Goal: Information Seeking & Learning: Check status

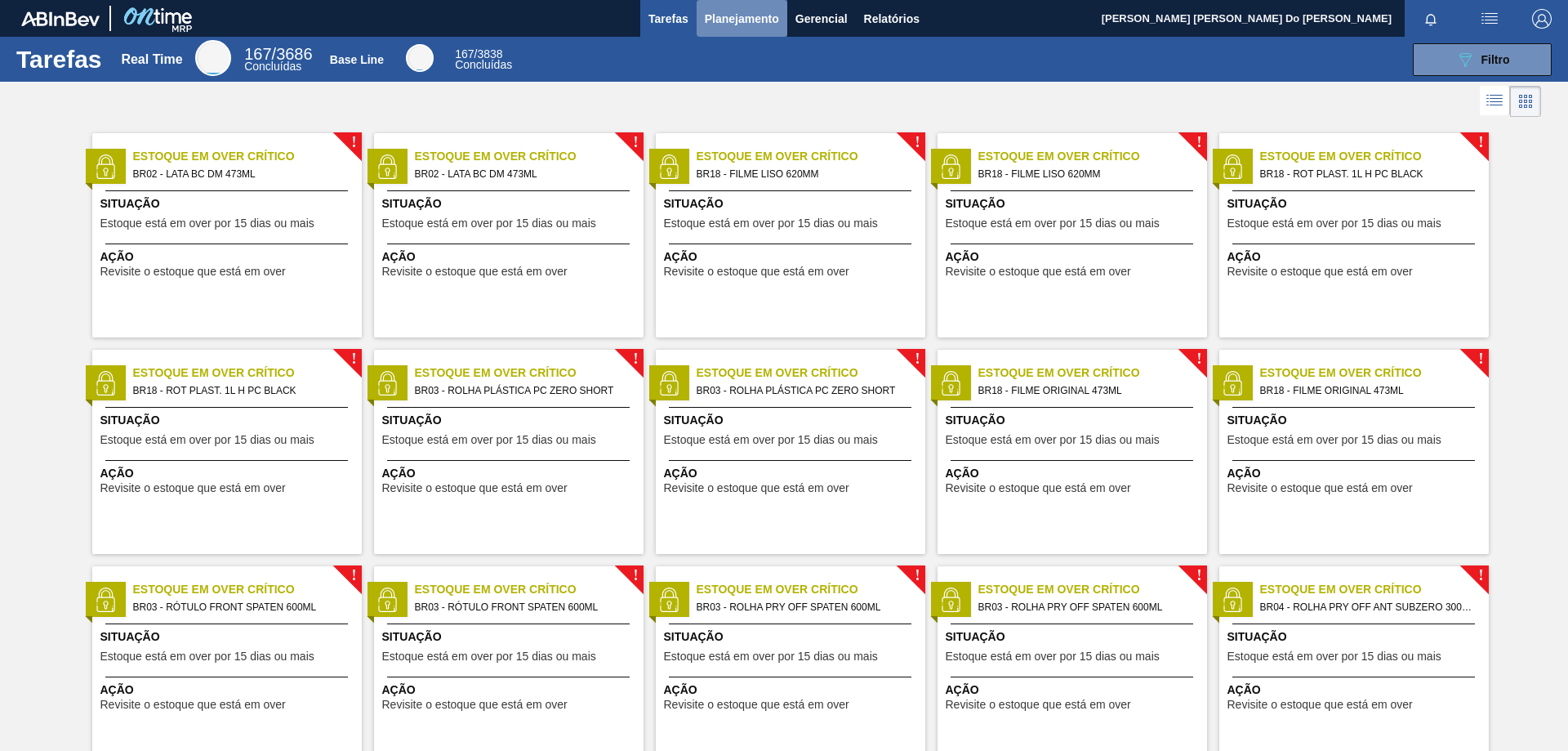
click at [734, 16] on span "Planejamento" at bounding box center [742, 19] width 74 height 20
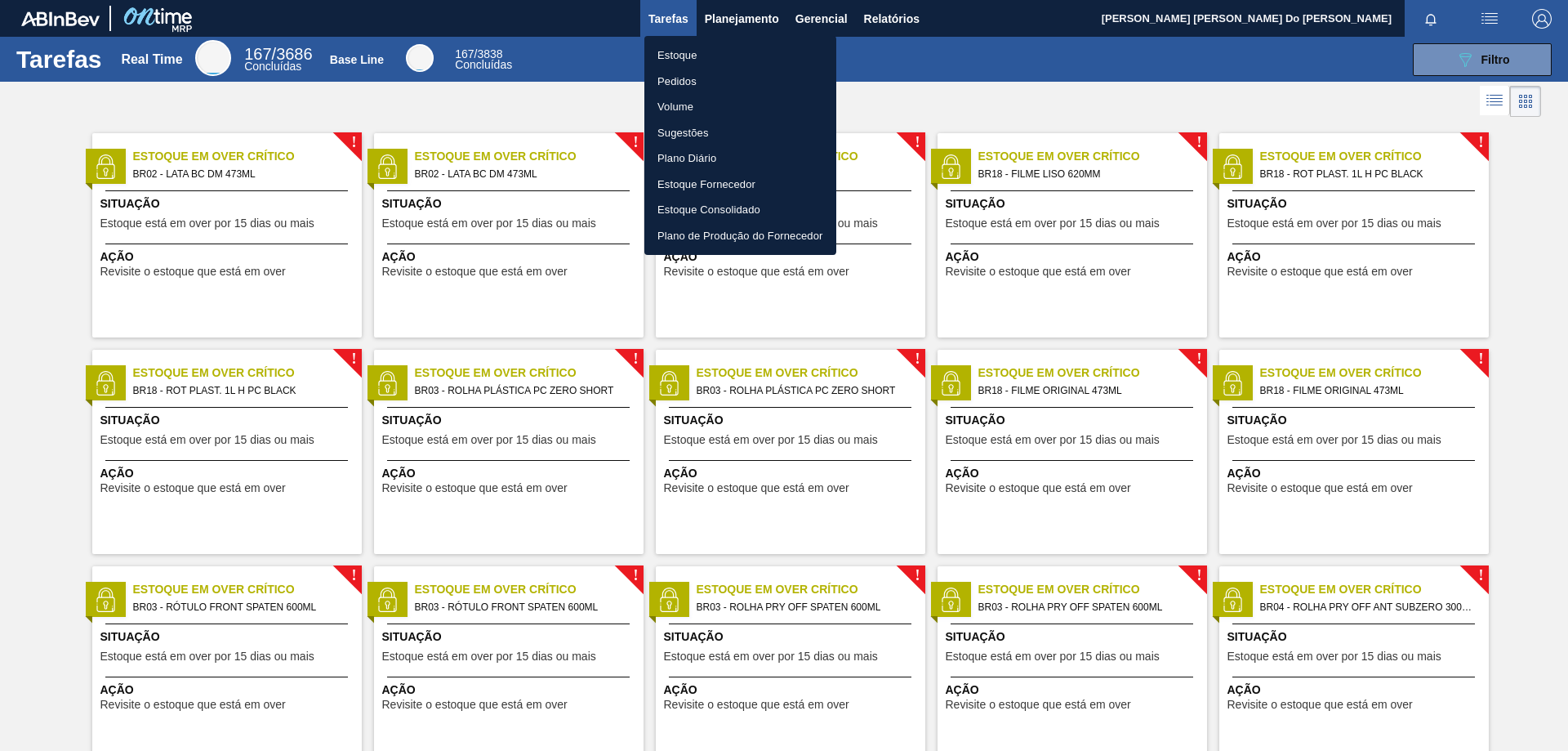
click at [693, 76] on li "Pedidos" at bounding box center [740, 82] width 192 height 26
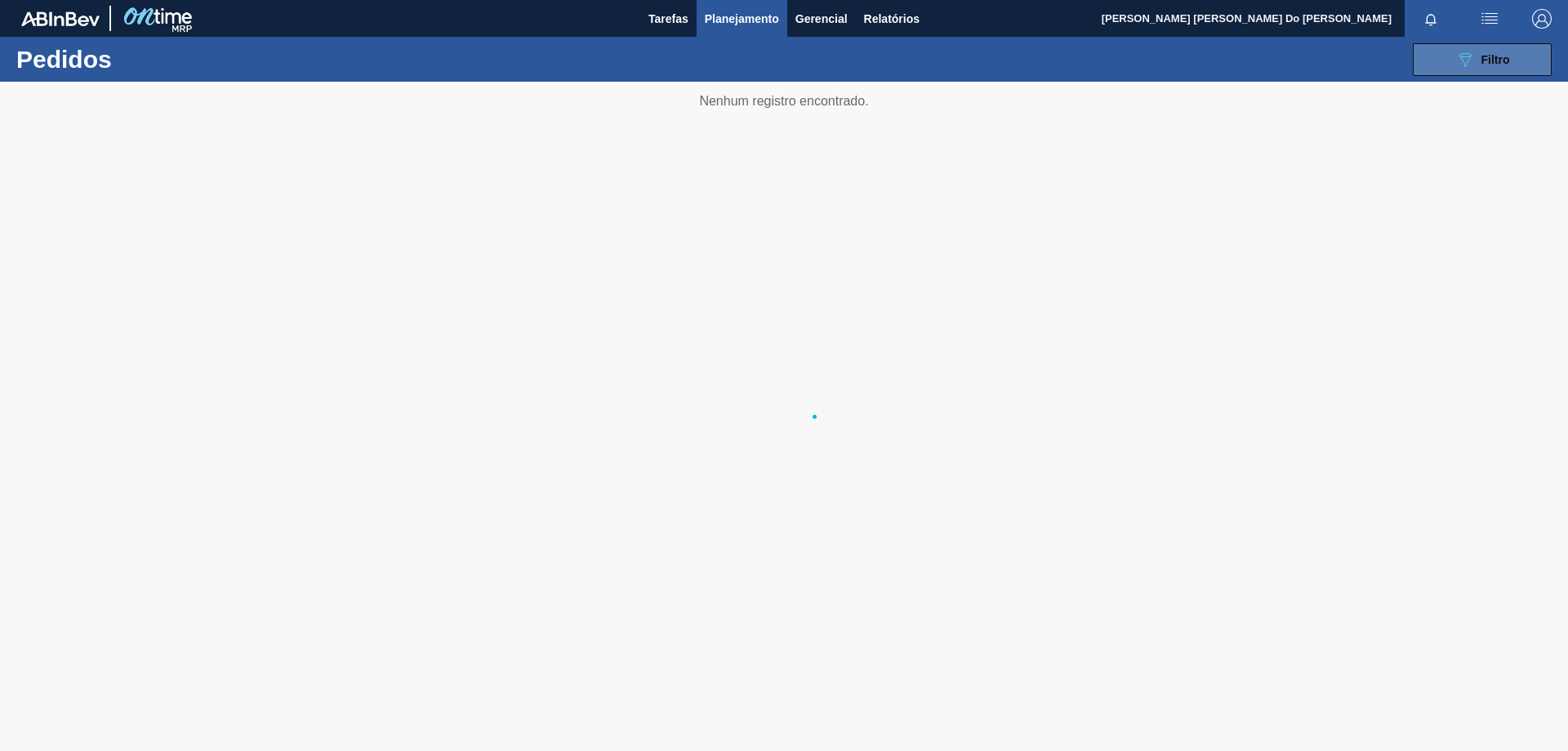
click at [1495, 60] on span "Filtro" at bounding box center [1495, 60] width 29 height 13
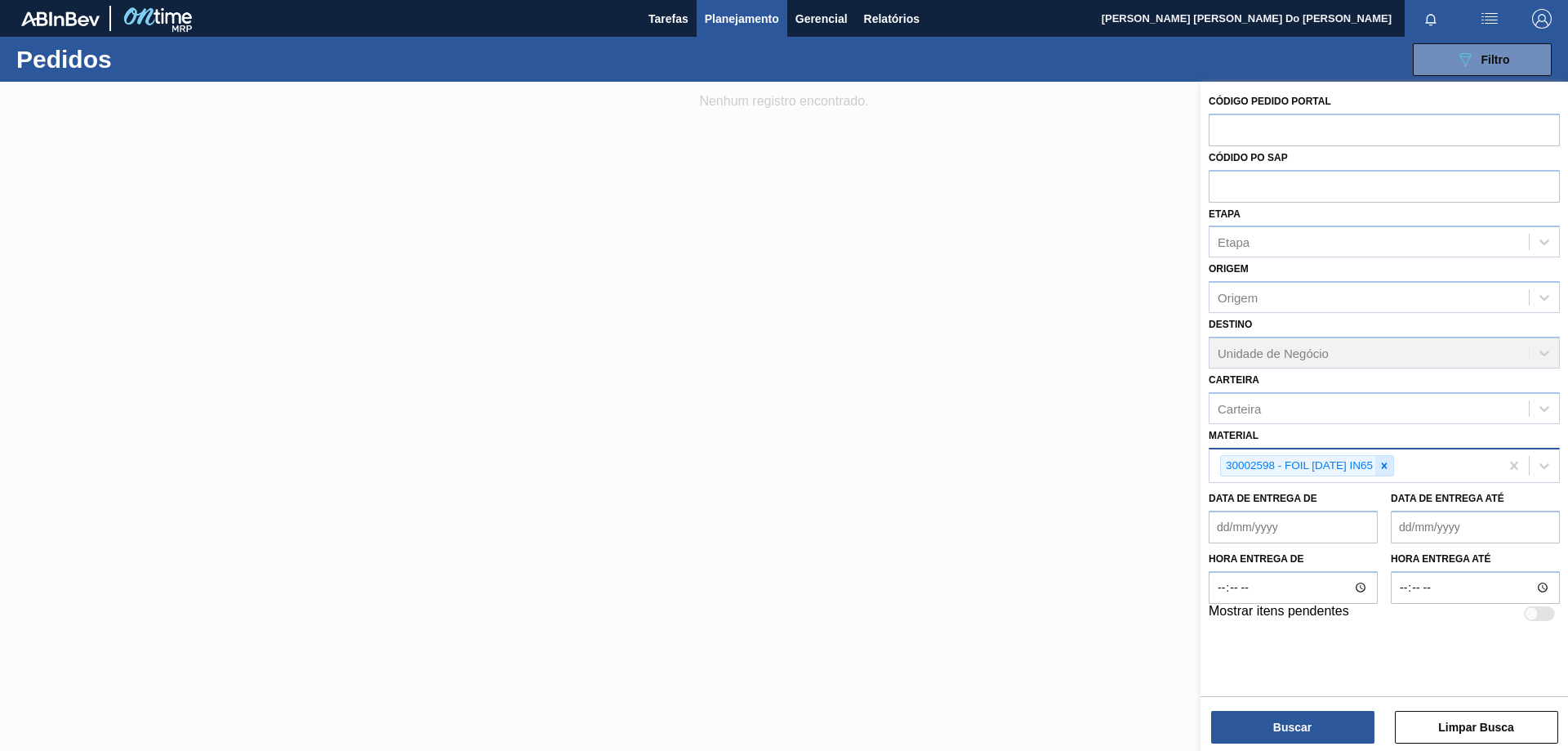
click at [1390, 463] on icon at bounding box center [1384, 466] width 11 height 11
paste input "30003059"
type input "30003059"
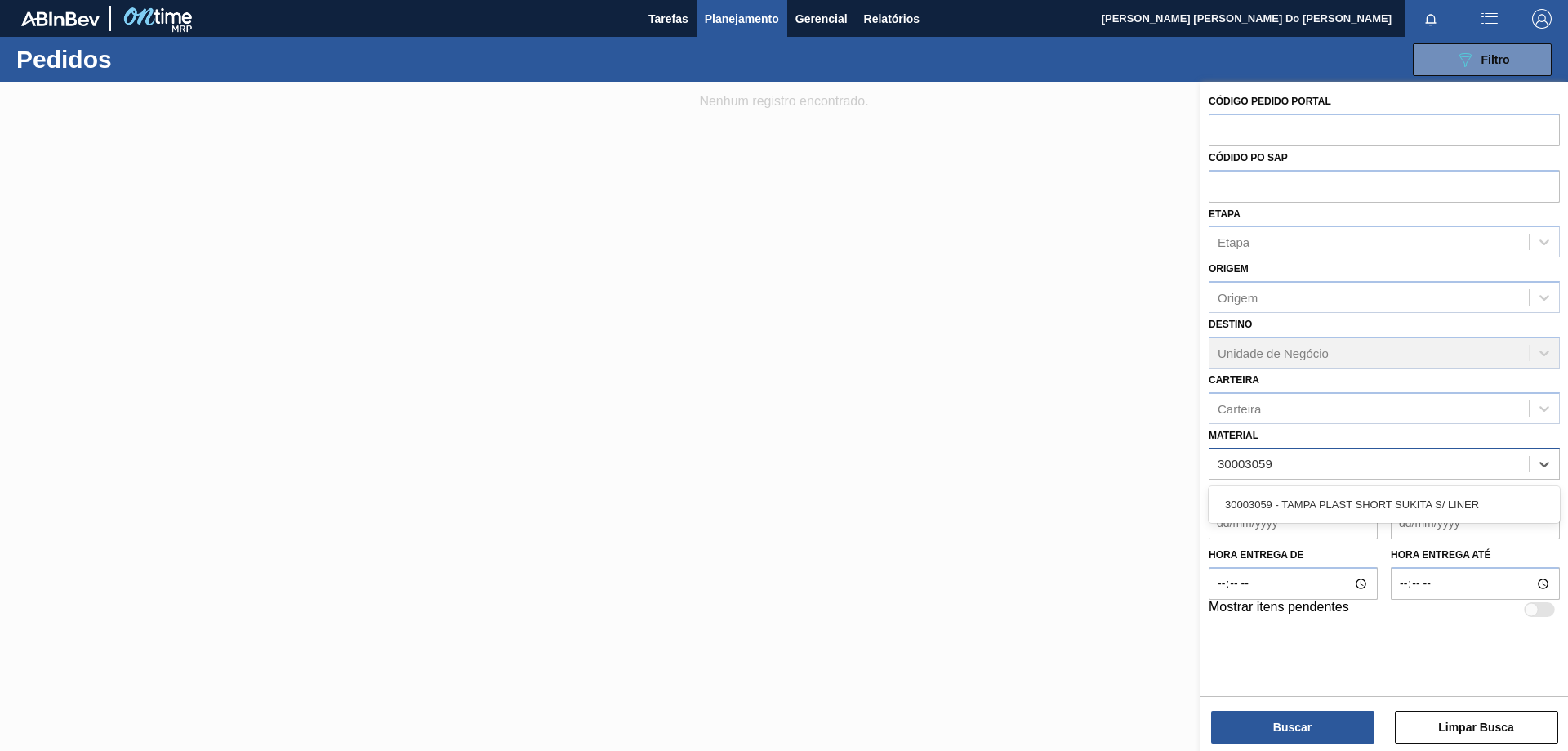
drag, startPoint x: 1447, startPoint y: 498, endPoint x: 1410, endPoint y: 543, distance: 58.3
click at [1449, 501] on div "30003059 - TAMPA PLAST SHORT SUKITA S/ LINER" at bounding box center [1385, 504] width 351 height 30
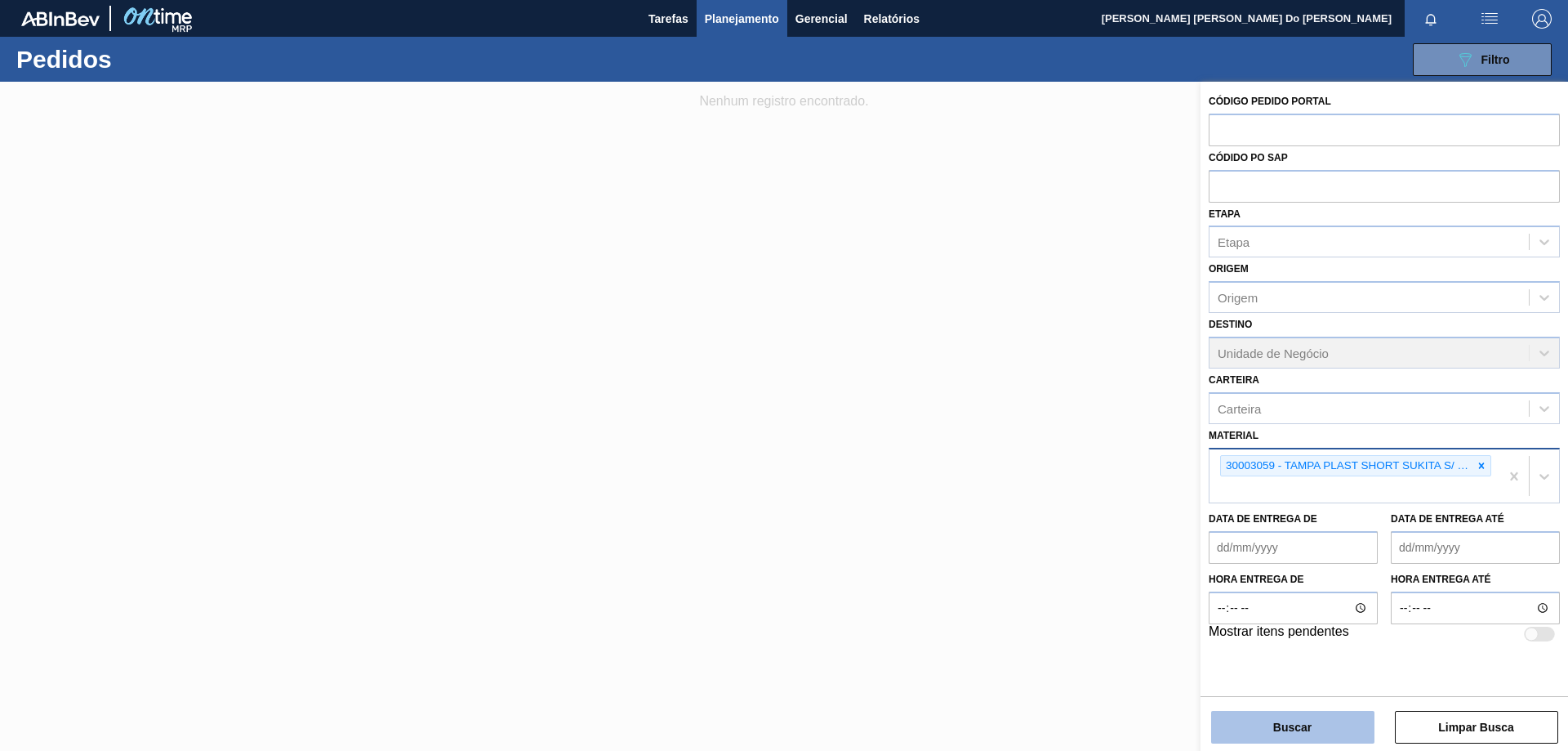
click at [1302, 735] on button "Buscar" at bounding box center [1293, 727] width 163 height 33
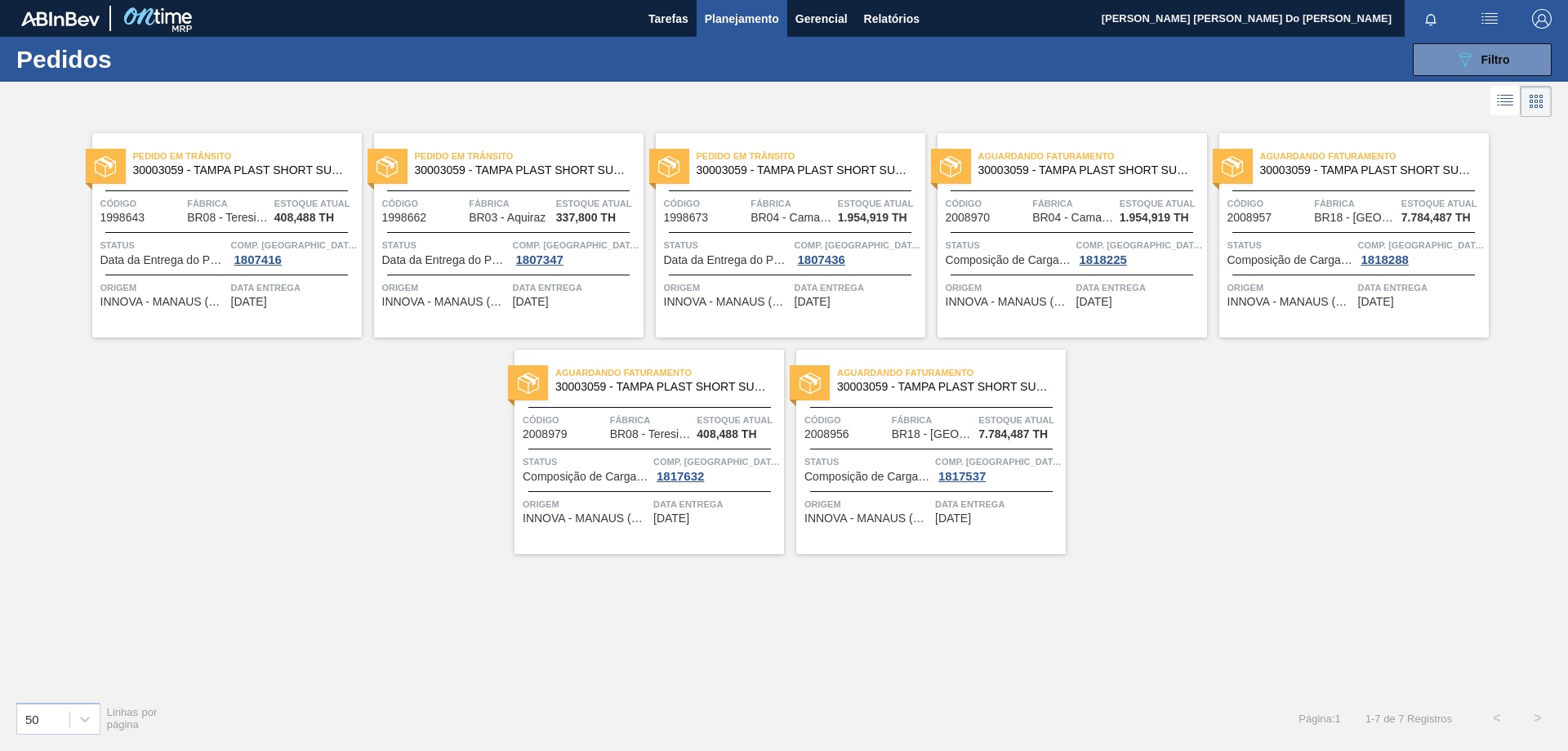
click at [443, 206] on span "Código" at bounding box center [424, 203] width 83 height 16
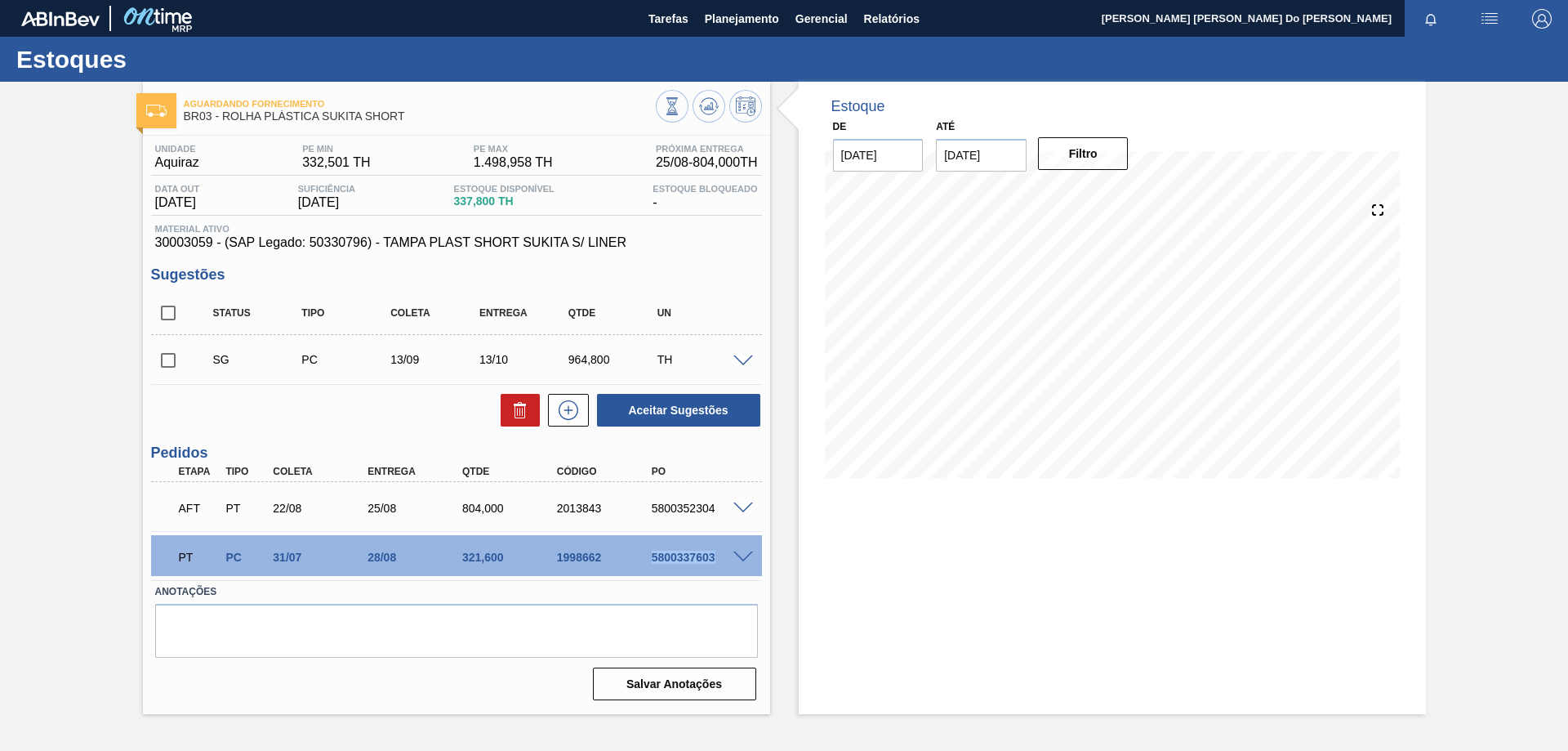
drag, startPoint x: 654, startPoint y: 554, endPoint x: 732, endPoint y: 554, distance: 78.0
click at [732, 554] on div "PT PC 31/07 28/08 321,600 1998662 5800337603" at bounding box center [457, 556] width 611 height 41
copy div "5800337603"
click at [737, 7] on button "Planejamento" at bounding box center [742, 18] width 91 height 37
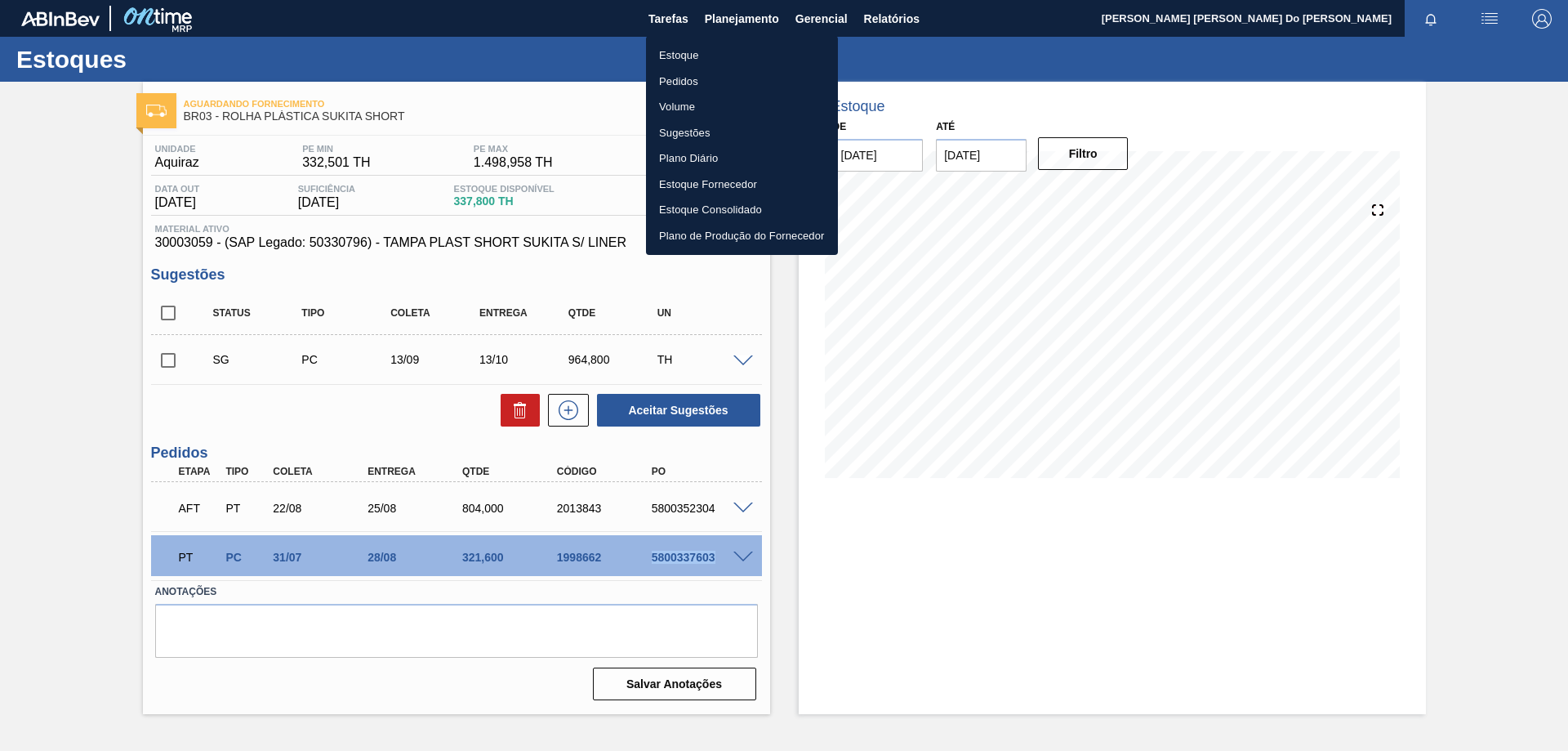
click at [690, 81] on li "Pedidos" at bounding box center [742, 82] width 192 height 26
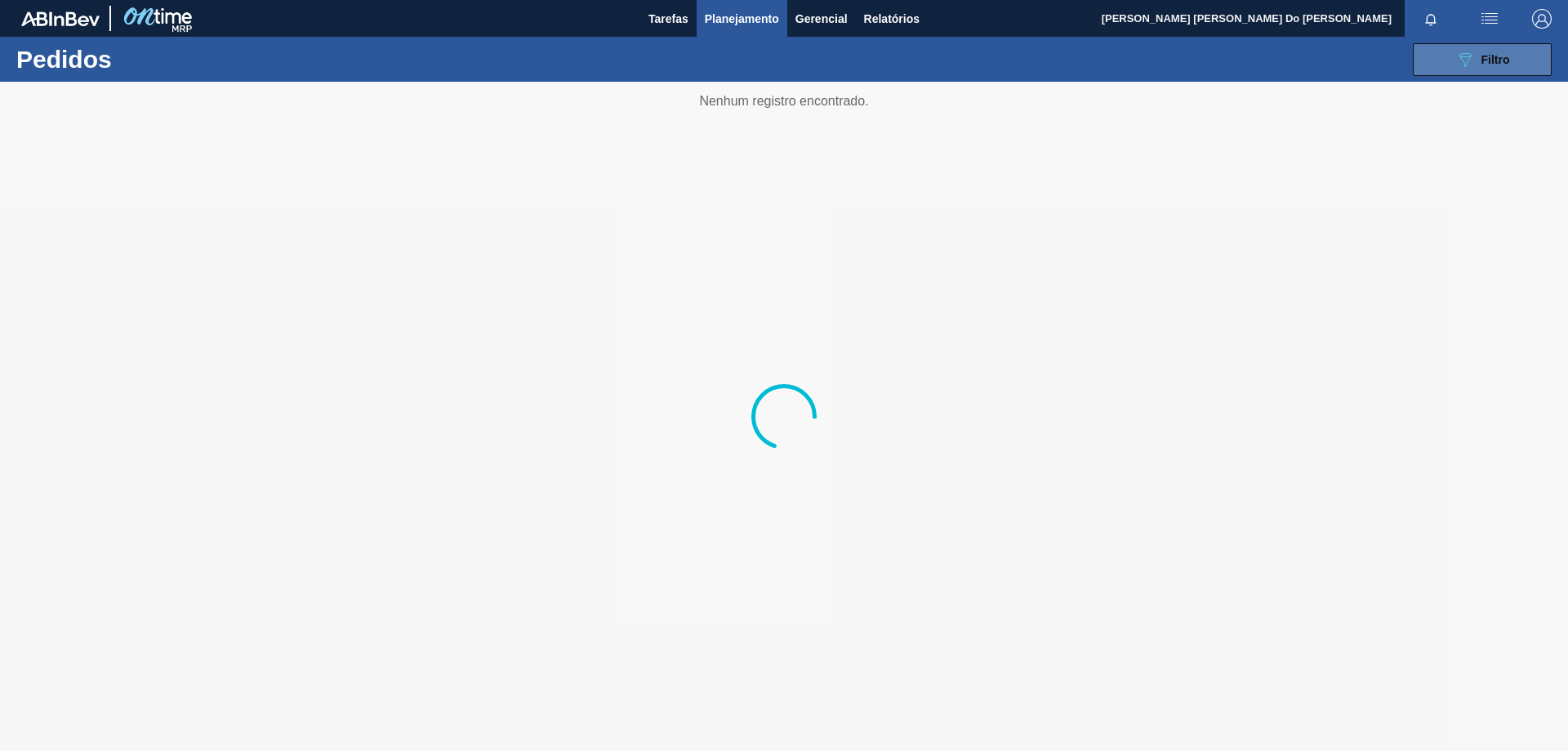
click at [1471, 59] on icon "089F7B8B-B2A5-4AFE-B5C0-19BA573D28AC" at bounding box center [1465, 60] width 20 height 20
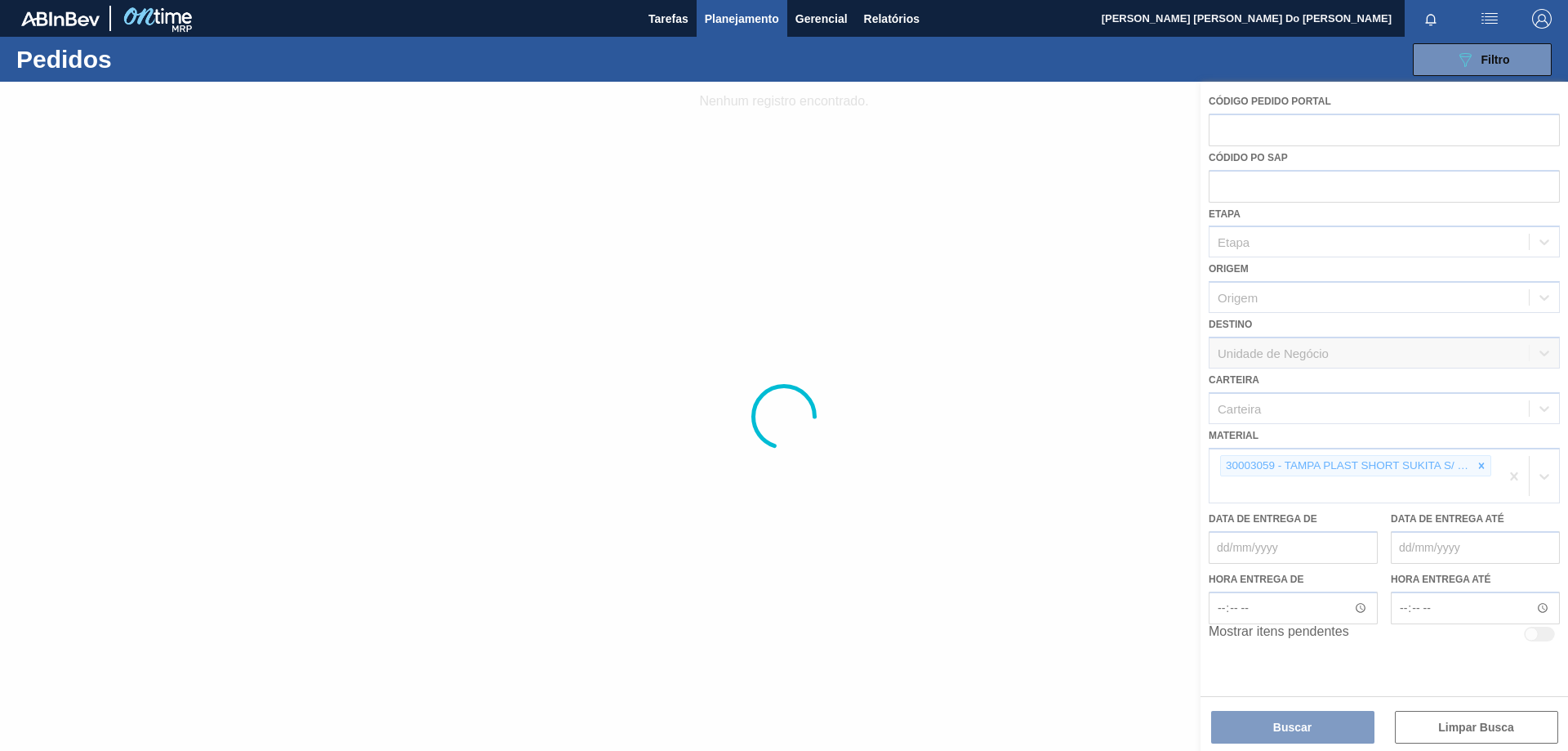
click at [1317, 475] on div at bounding box center [784, 416] width 1568 height 669
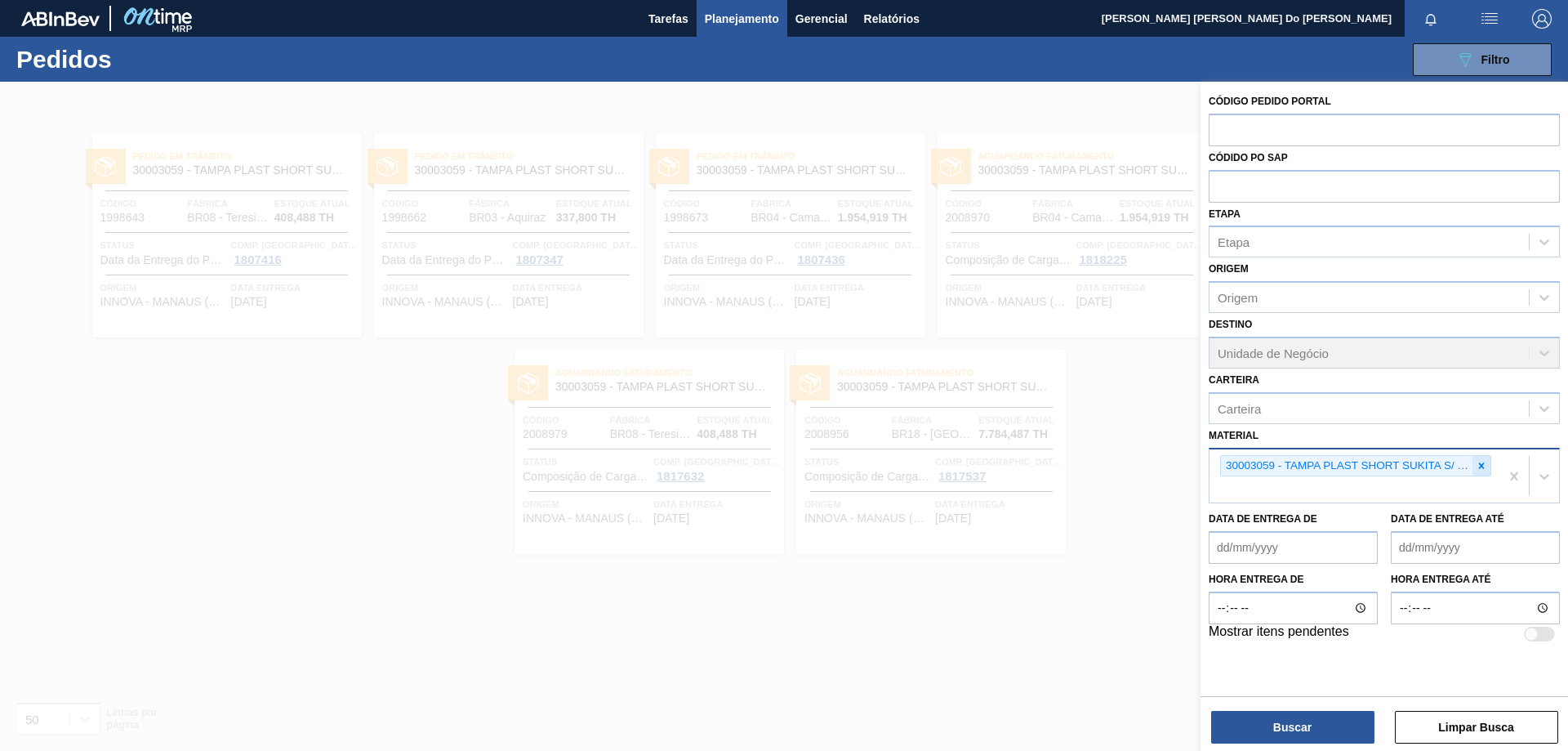
click at [1476, 465] on icon at bounding box center [1481, 466] width 11 height 11
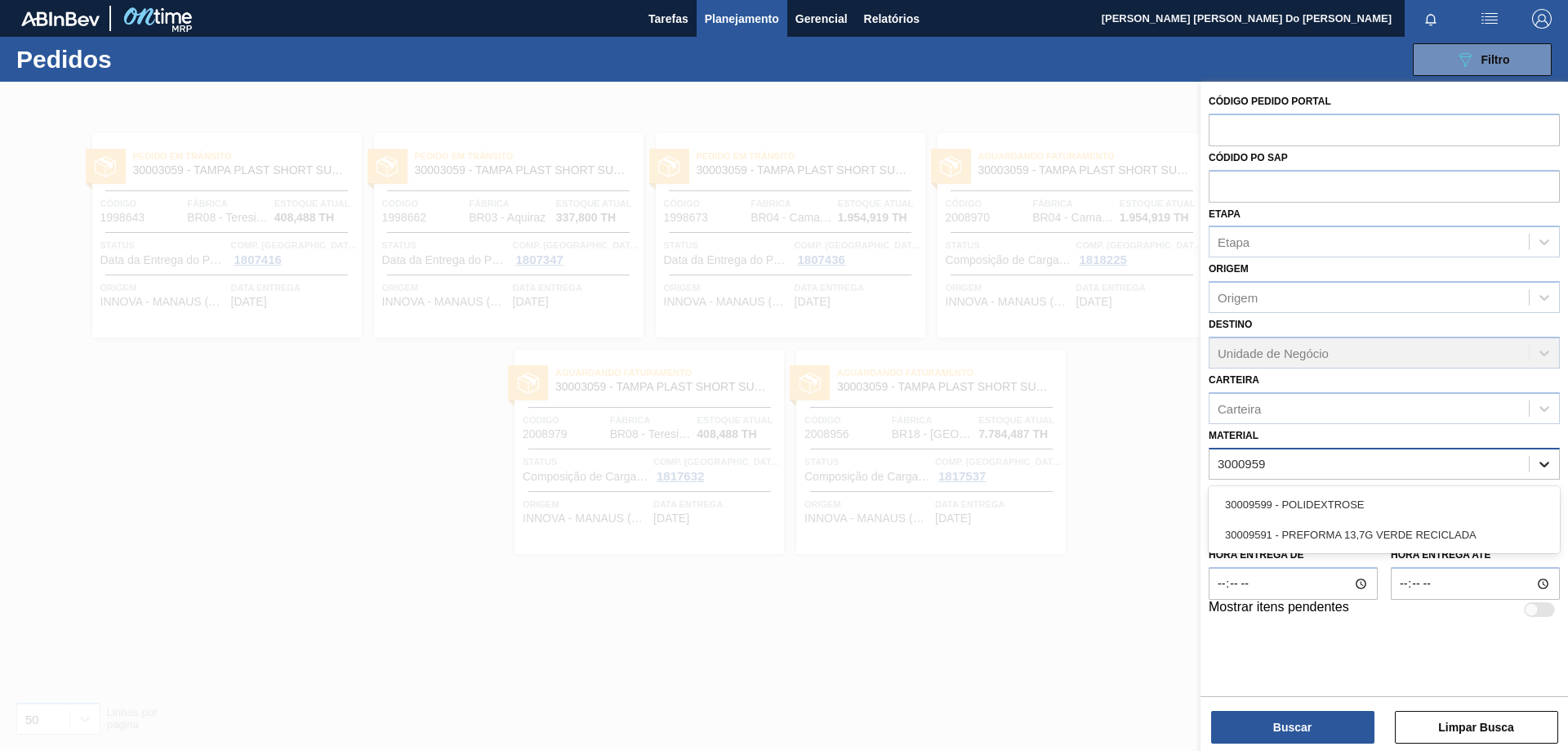
type input "30009591"
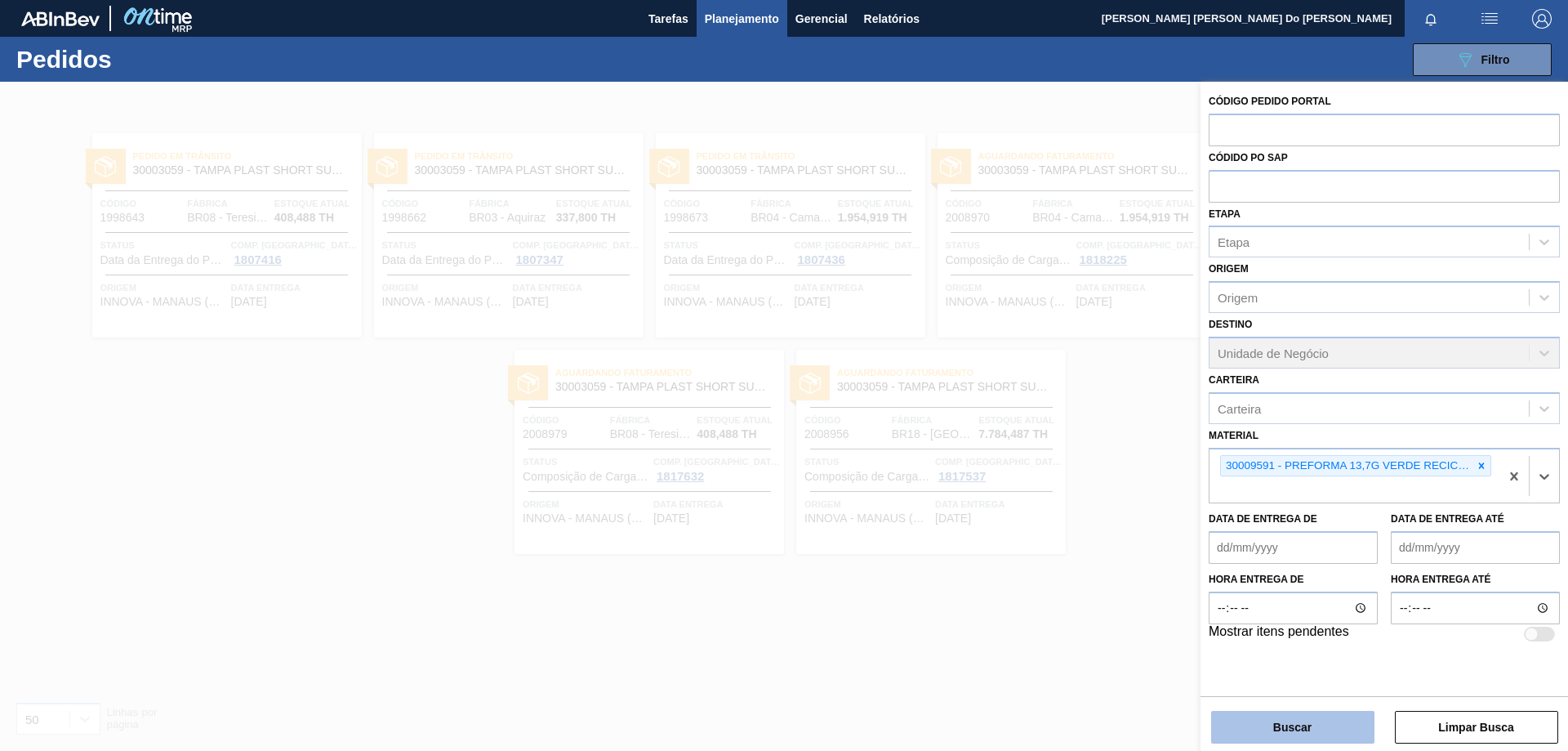
click at [1335, 736] on button "Buscar" at bounding box center [1293, 727] width 163 height 33
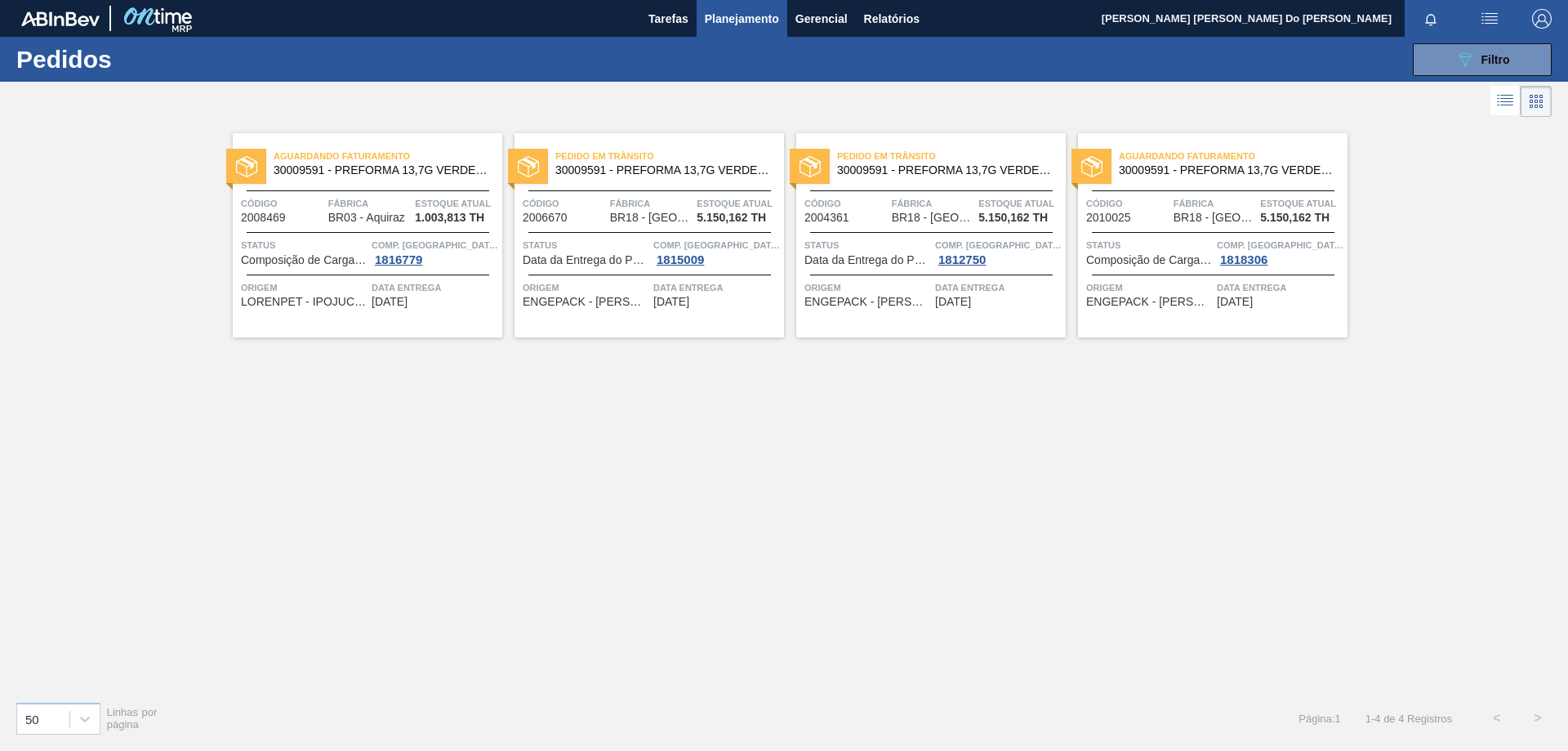
click at [358, 306] on span "LORENPET - IPOJUCA (PE)" at bounding box center [304, 302] width 127 height 12
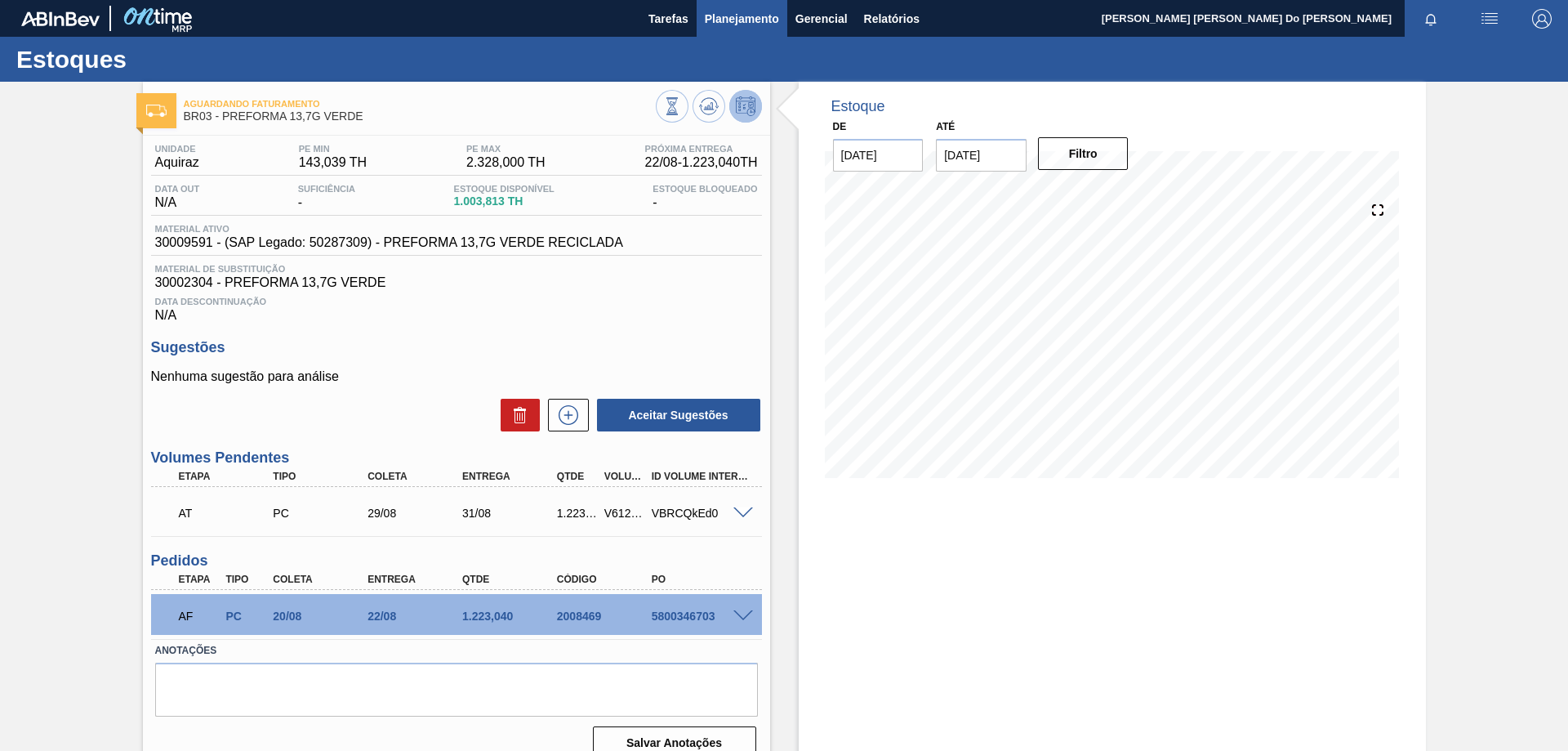
click at [721, 16] on span "Planejamento" at bounding box center [742, 19] width 74 height 20
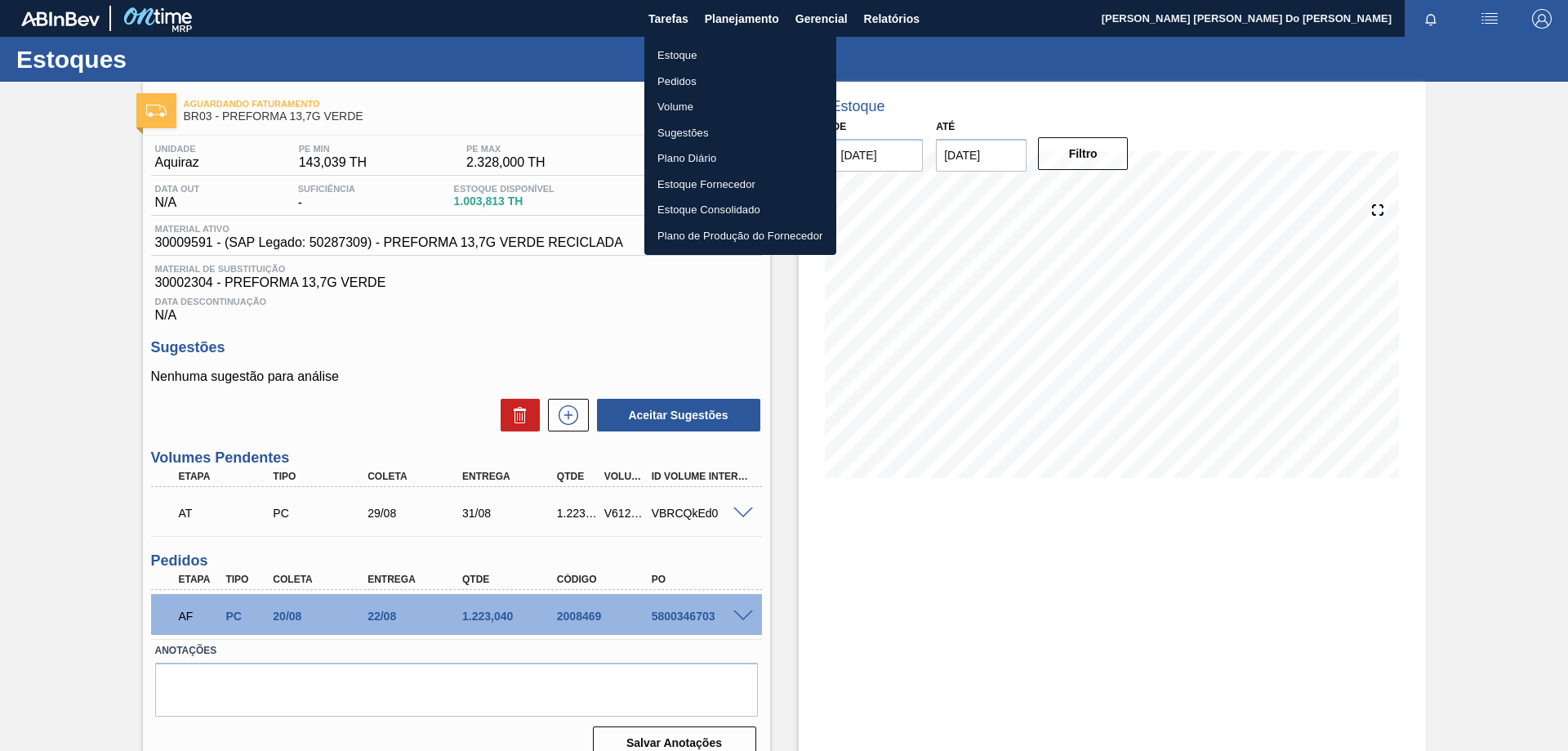
click at [677, 82] on li "Pedidos" at bounding box center [740, 82] width 192 height 26
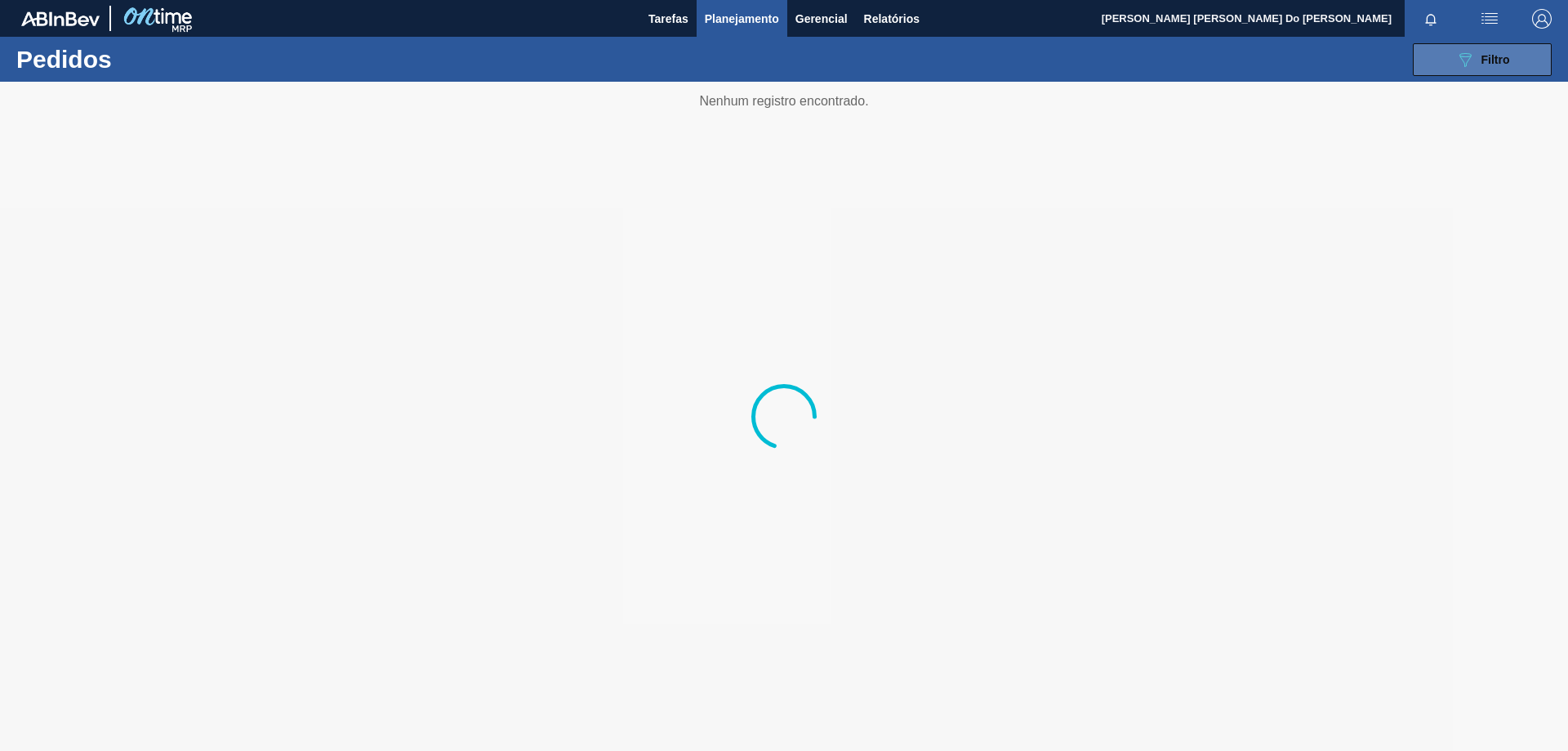
click at [1509, 51] on div "089F7B8B-B2A5-4AFE-B5C0-19BA573D28AC Filtro" at bounding box center [1482, 60] width 55 height 20
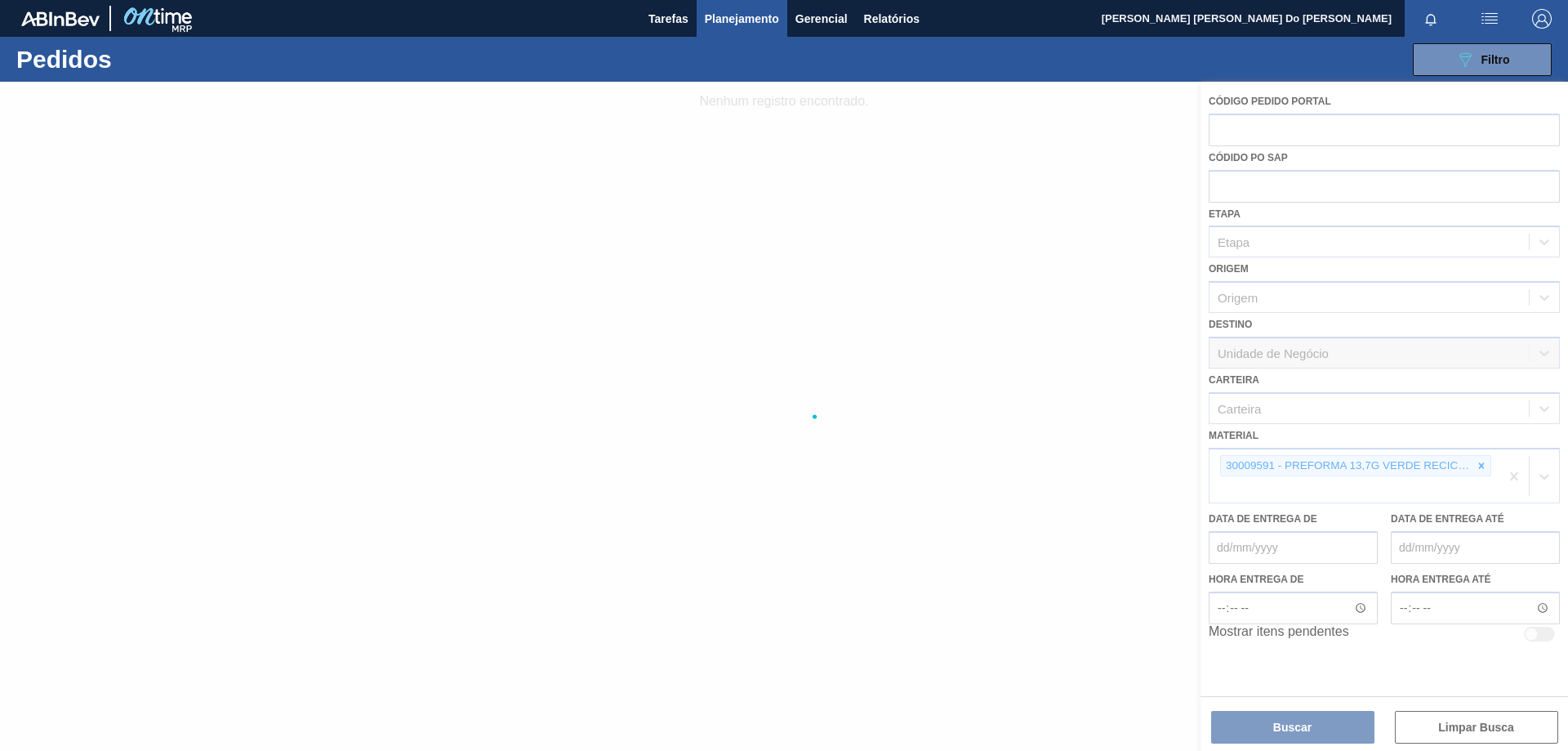
drag, startPoint x: 1270, startPoint y: 454, endPoint x: 1258, endPoint y: 458, distance: 12.6
click at [1270, 454] on div at bounding box center [784, 416] width 1568 height 669
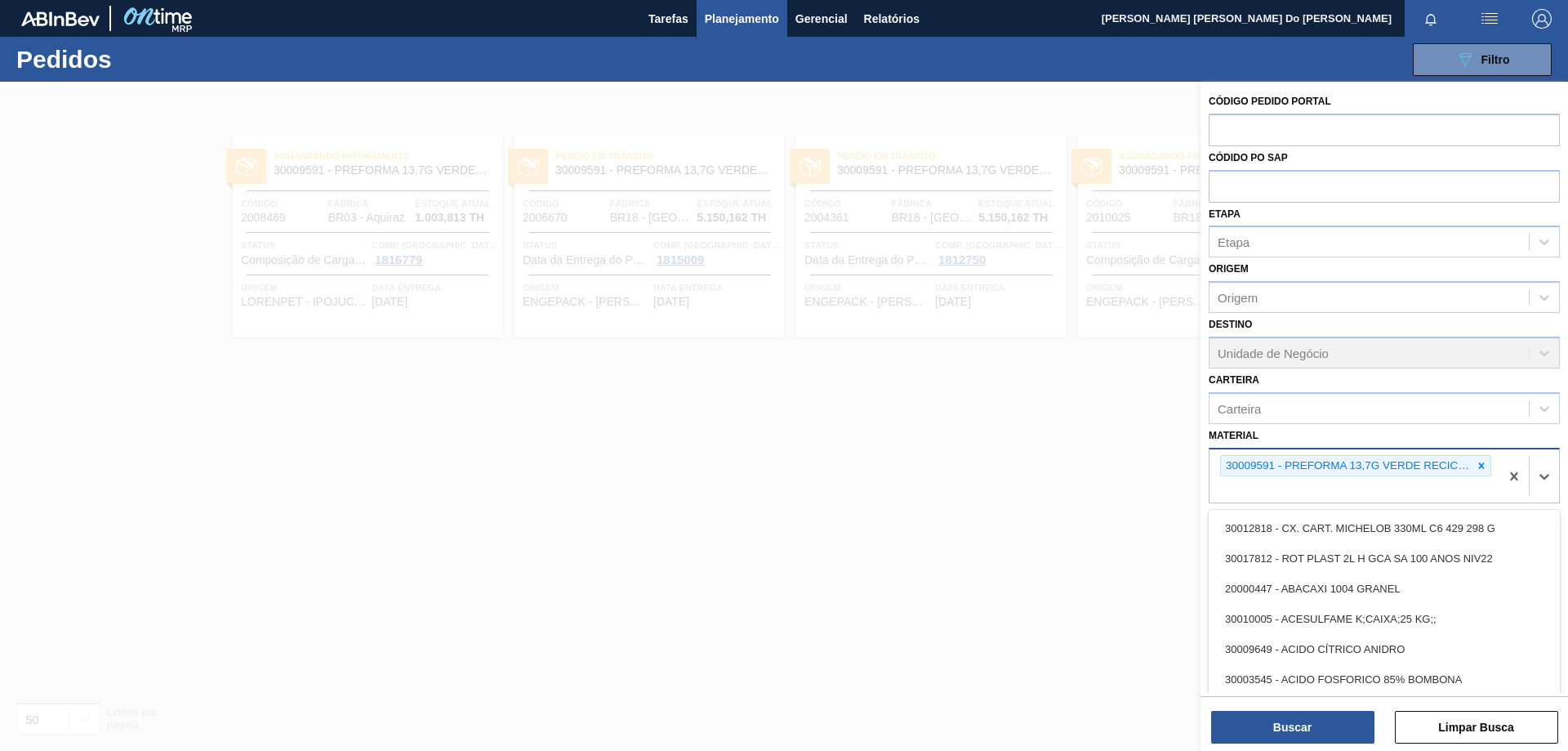
click at [1492, 465] on div "30009591 - PREFORMA 13,7G VERDE RECICLADA" at bounding box center [1355, 476] width 290 height 54
click at [1476, 463] on icon at bounding box center [1481, 466] width 11 height 11
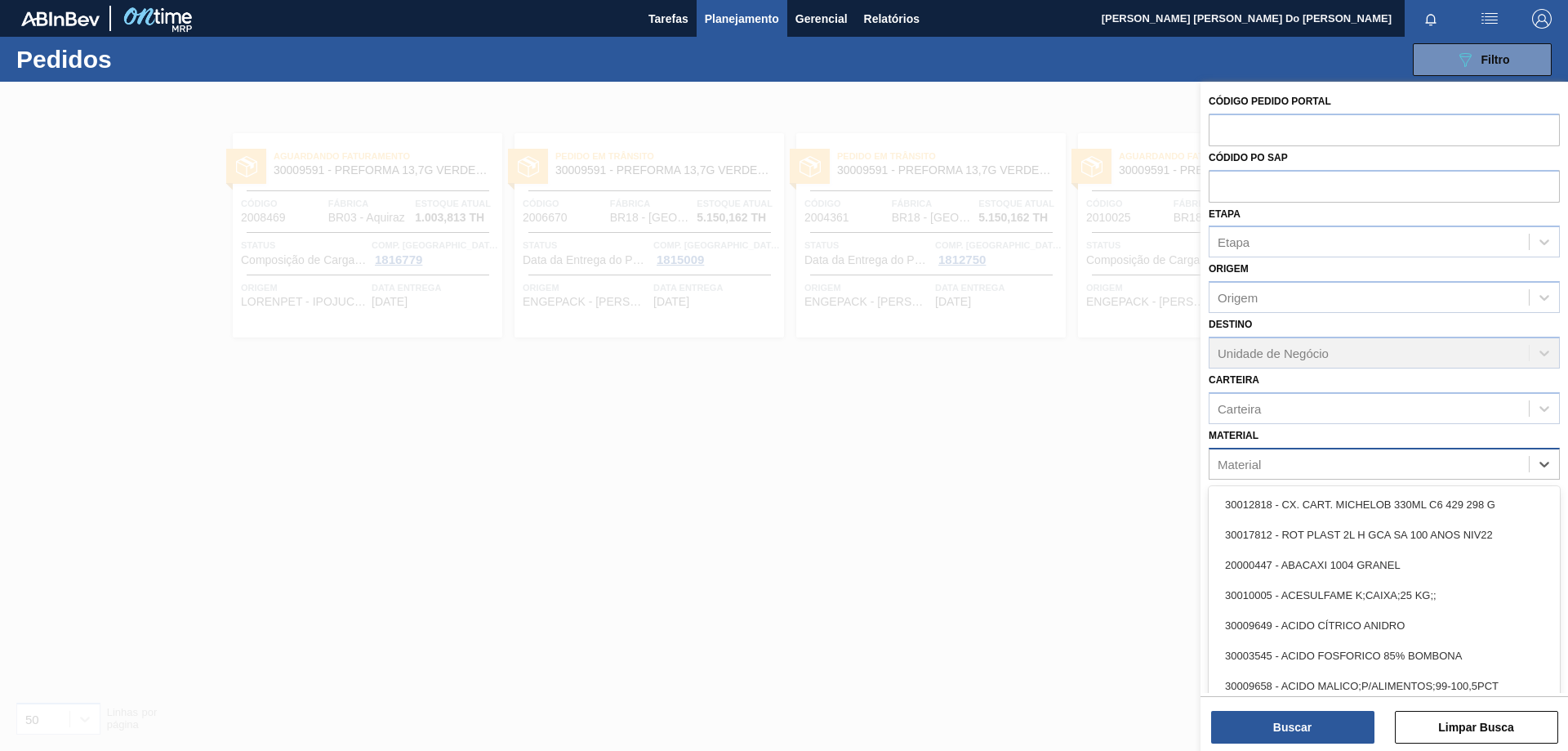
paste input "30003059"
type input "30003059"
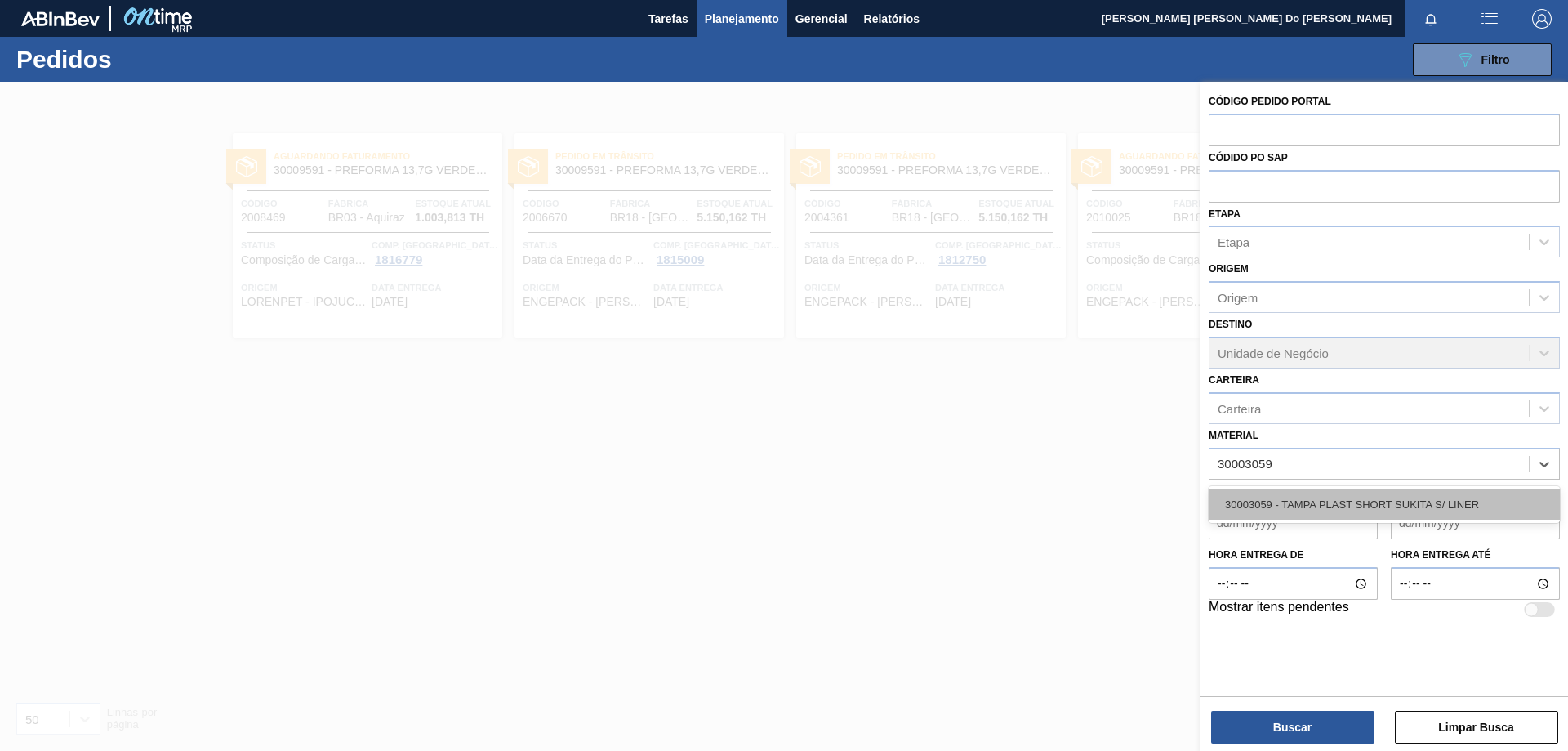
click at [1378, 500] on div "30003059 - TAMPA PLAST SHORT SUKITA S/ LINER" at bounding box center [1385, 504] width 351 height 30
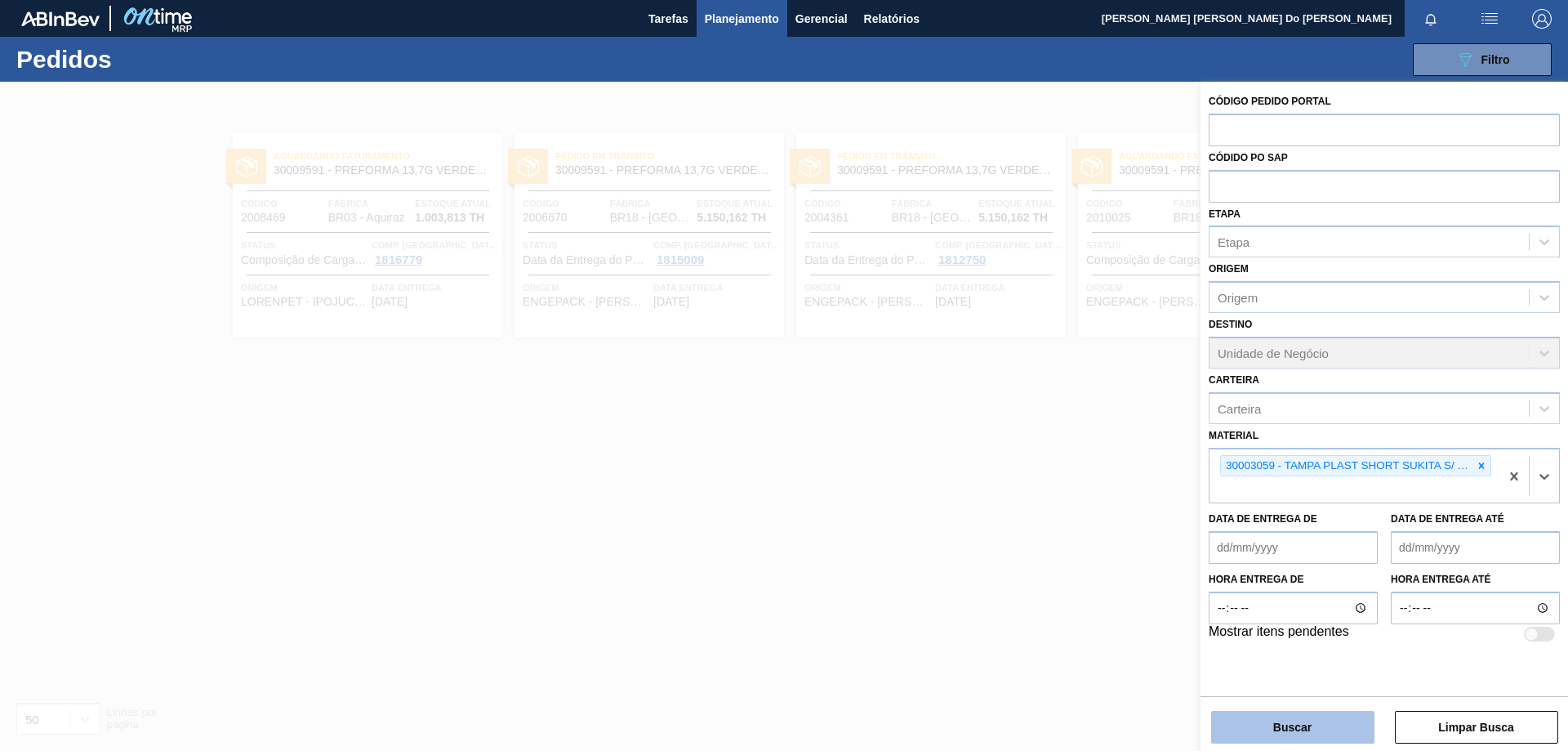
click at [1323, 735] on button "Buscar" at bounding box center [1293, 727] width 163 height 33
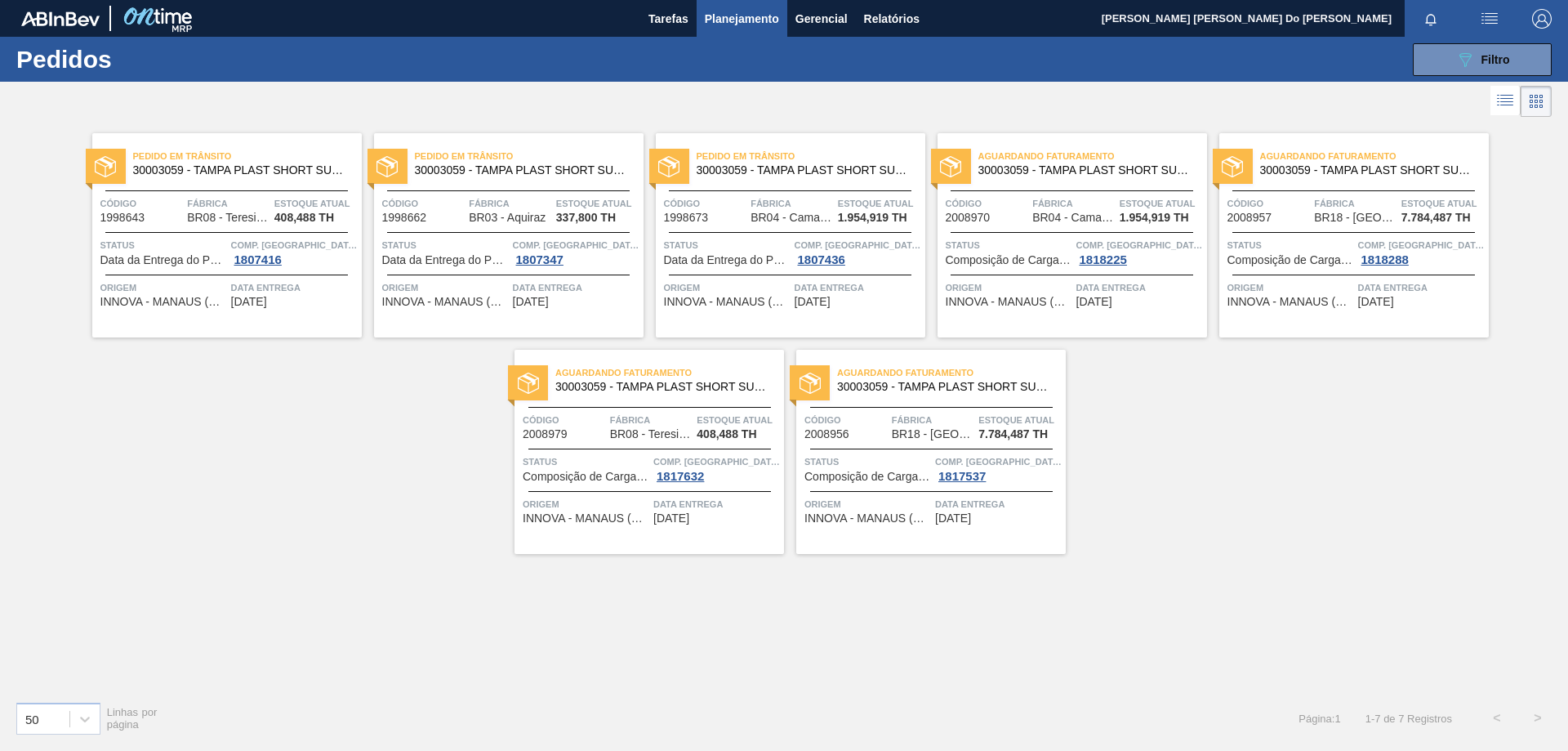
click at [441, 200] on span "Código" at bounding box center [424, 203] width 83 height 16
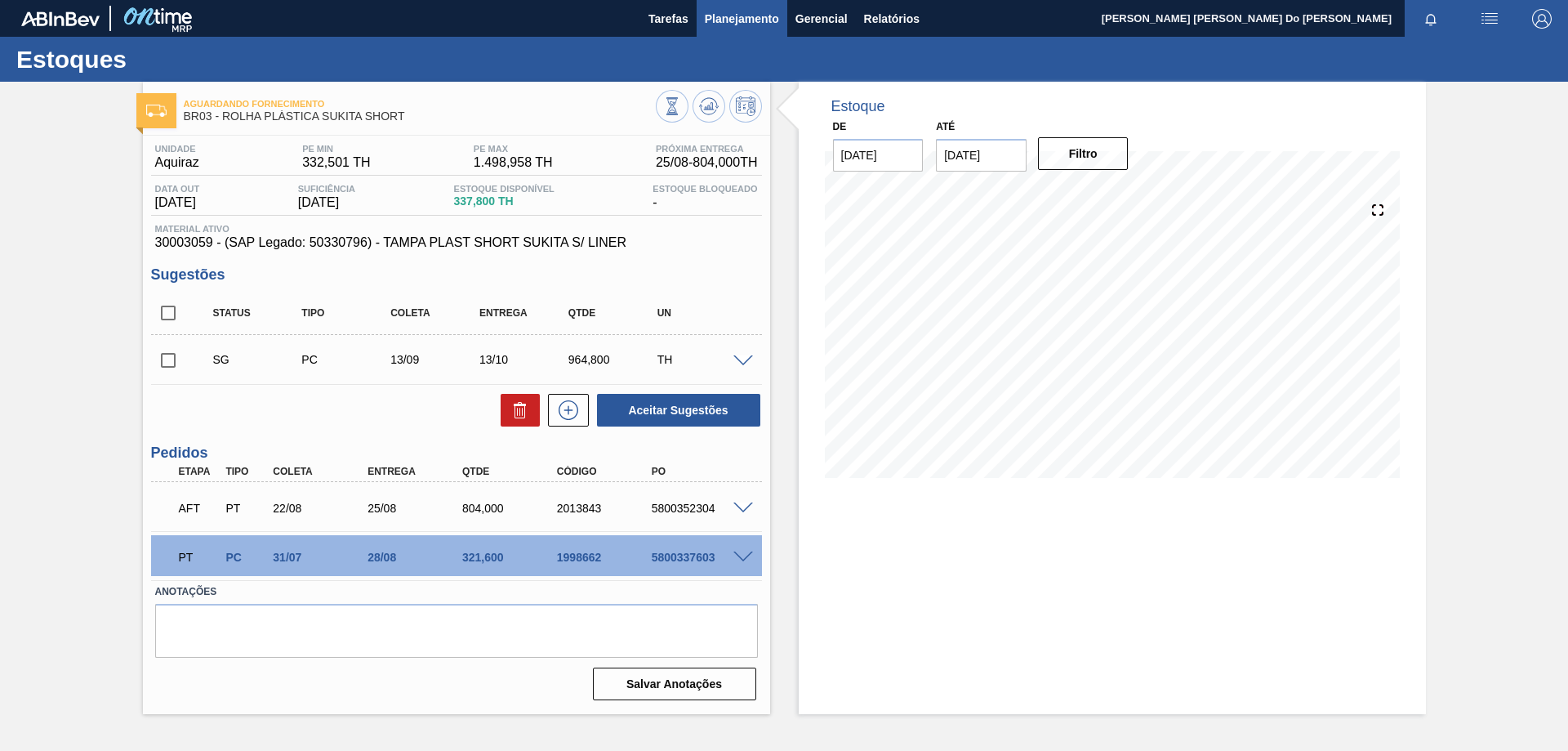
click at [732, 15] on span "Planejamento" at bounding box center [742, 19] width 74 height 20
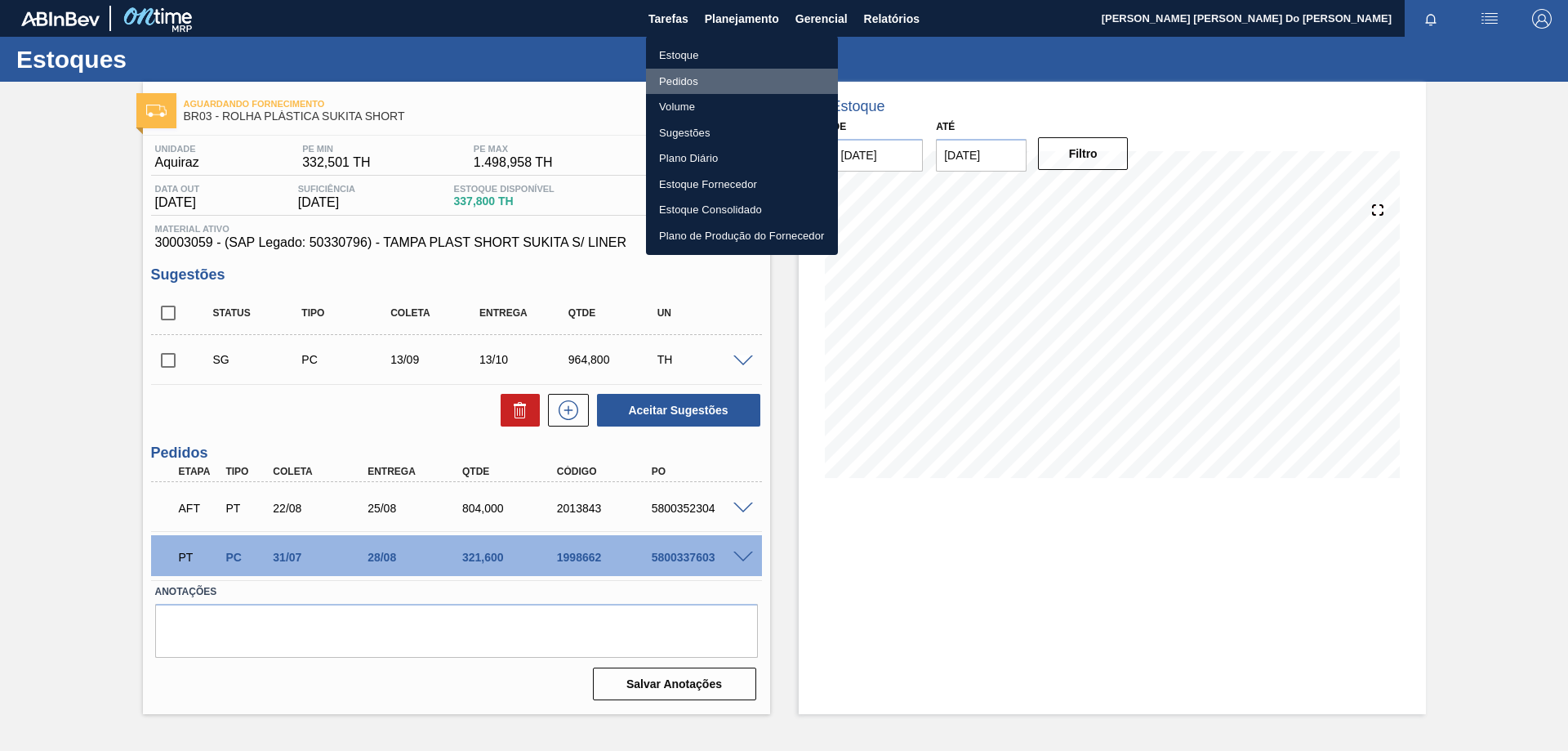
click at [683, 72] on li "Pedidos" at bounding box center [742, 82] width 192 height 26
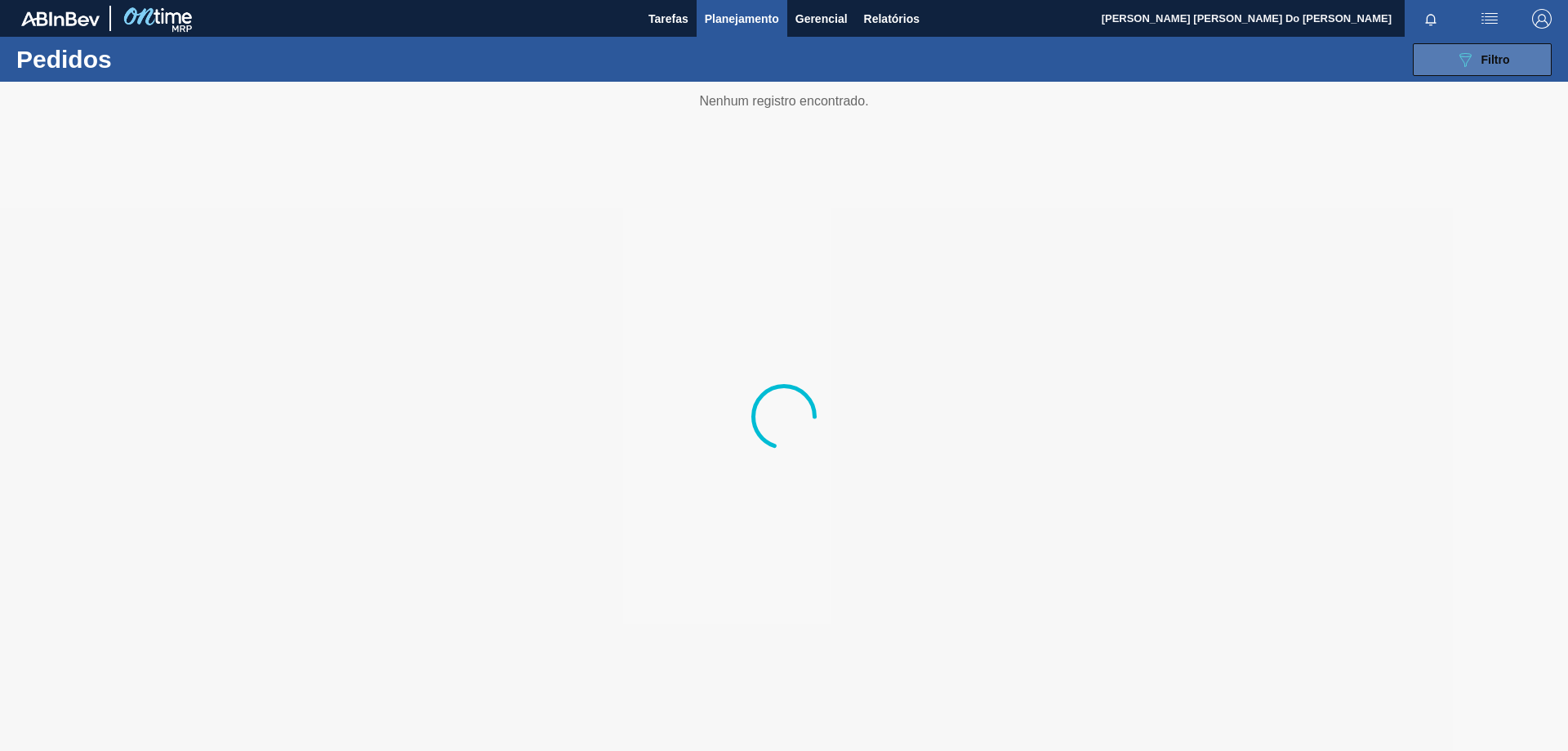
click at [1486, 68] on div "089F7B8B-B2A5-4AFE-B5C0-19BA573D28AC Filtro" at bounding box center [1482, 60] width 55 height 20
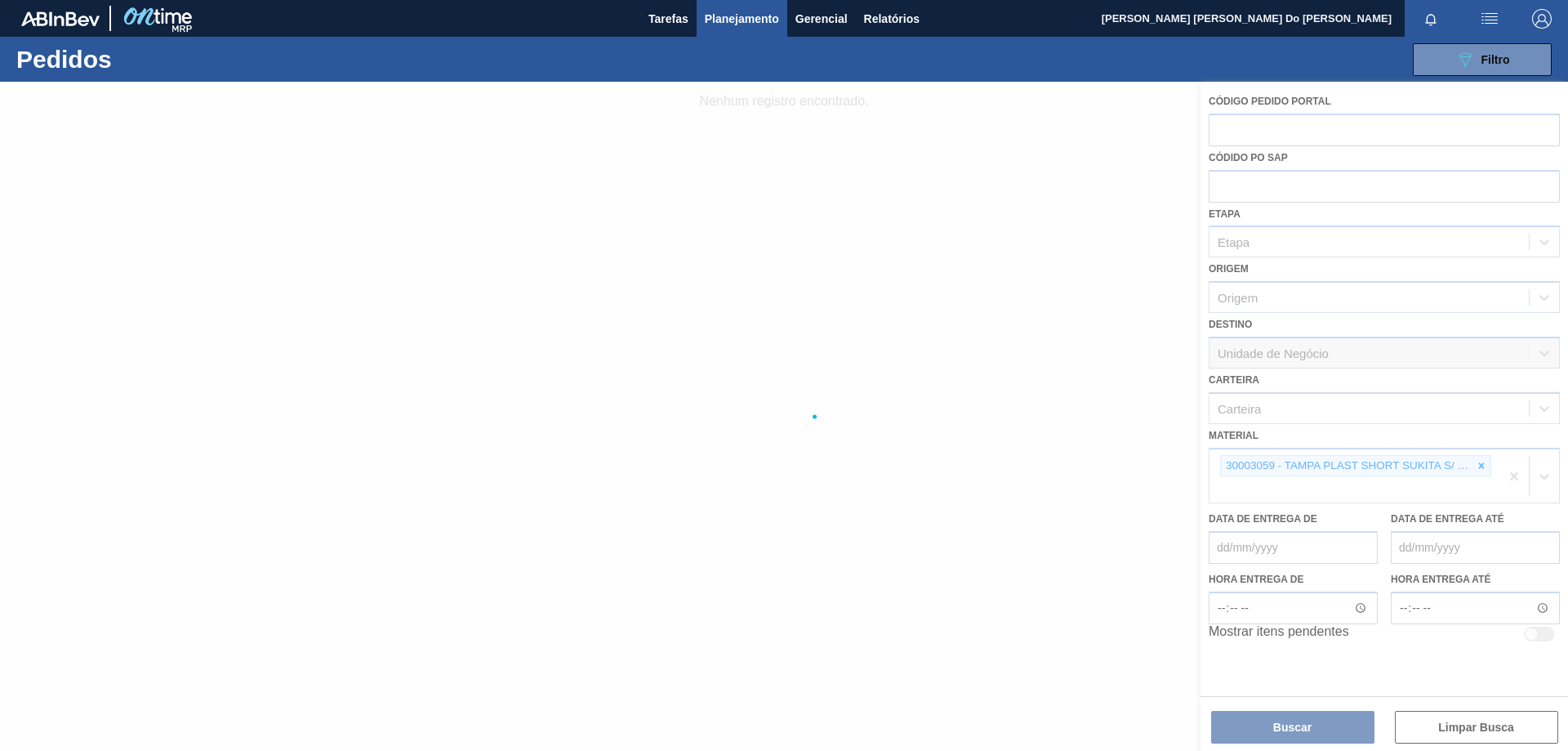
click at [1391, 464] on div at bounding box center [784, 416] width 1568 height 669
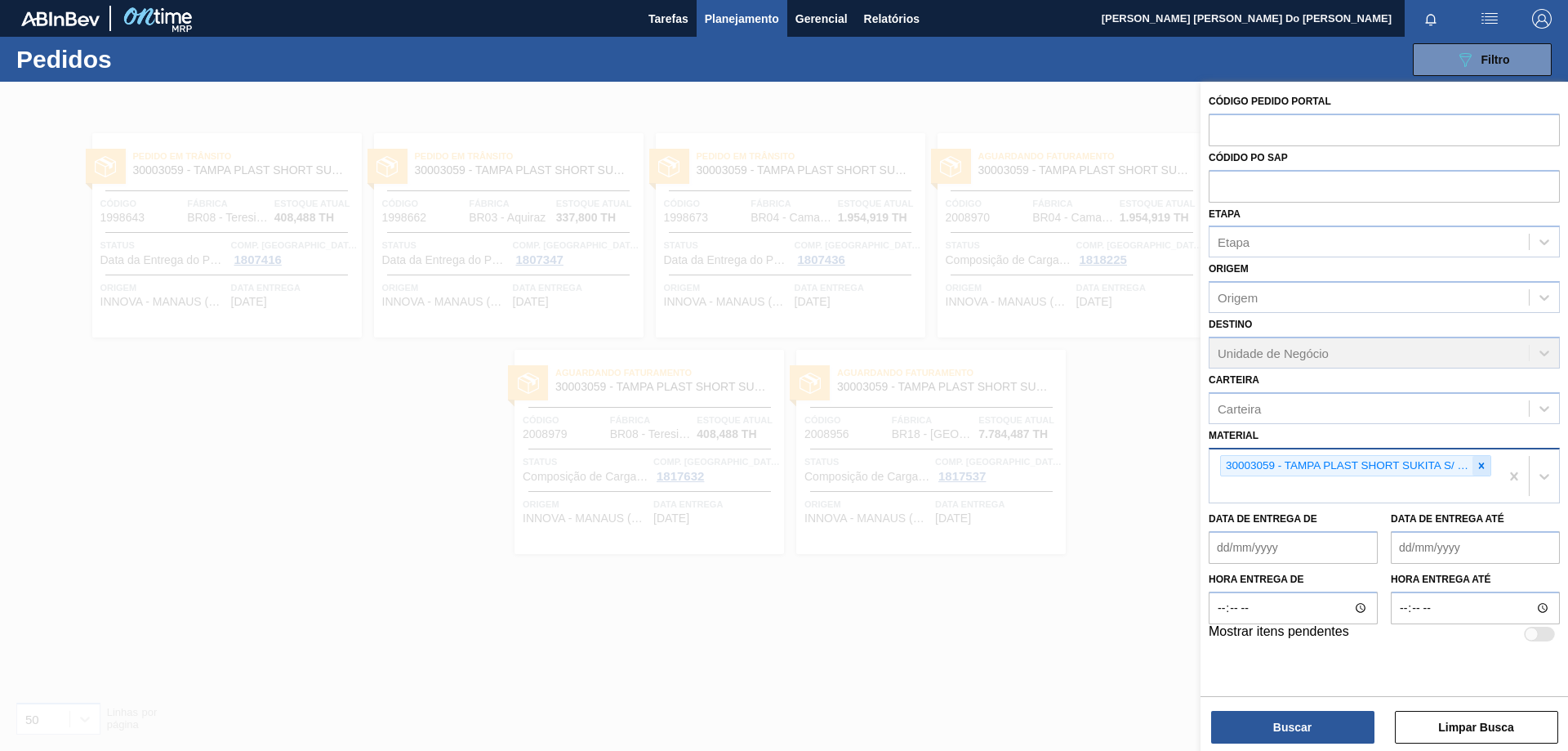
click at [1477, 463] on icon at bounding box center [1481, 466] width 11 height 11
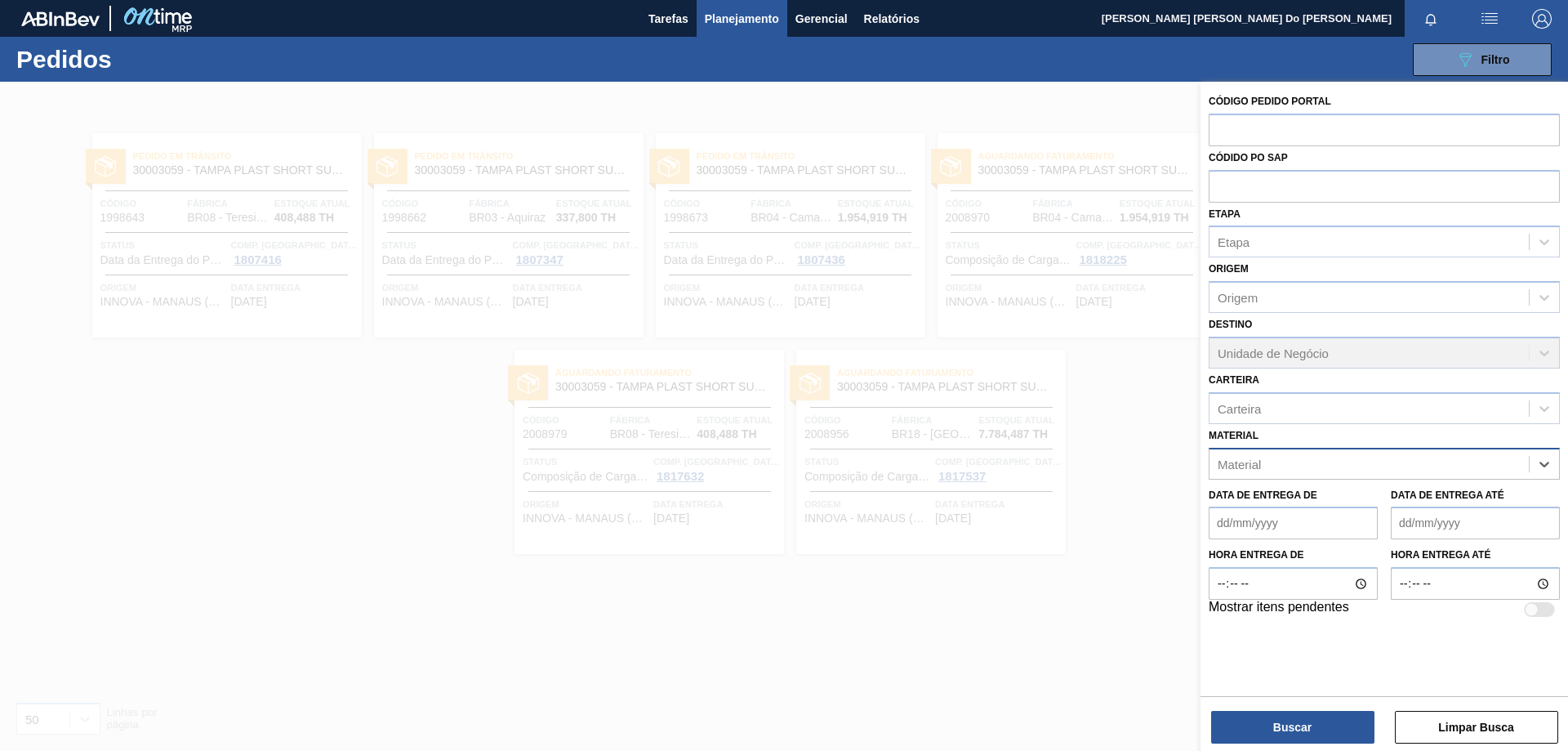
paste input "30030691"
type input "30030691"
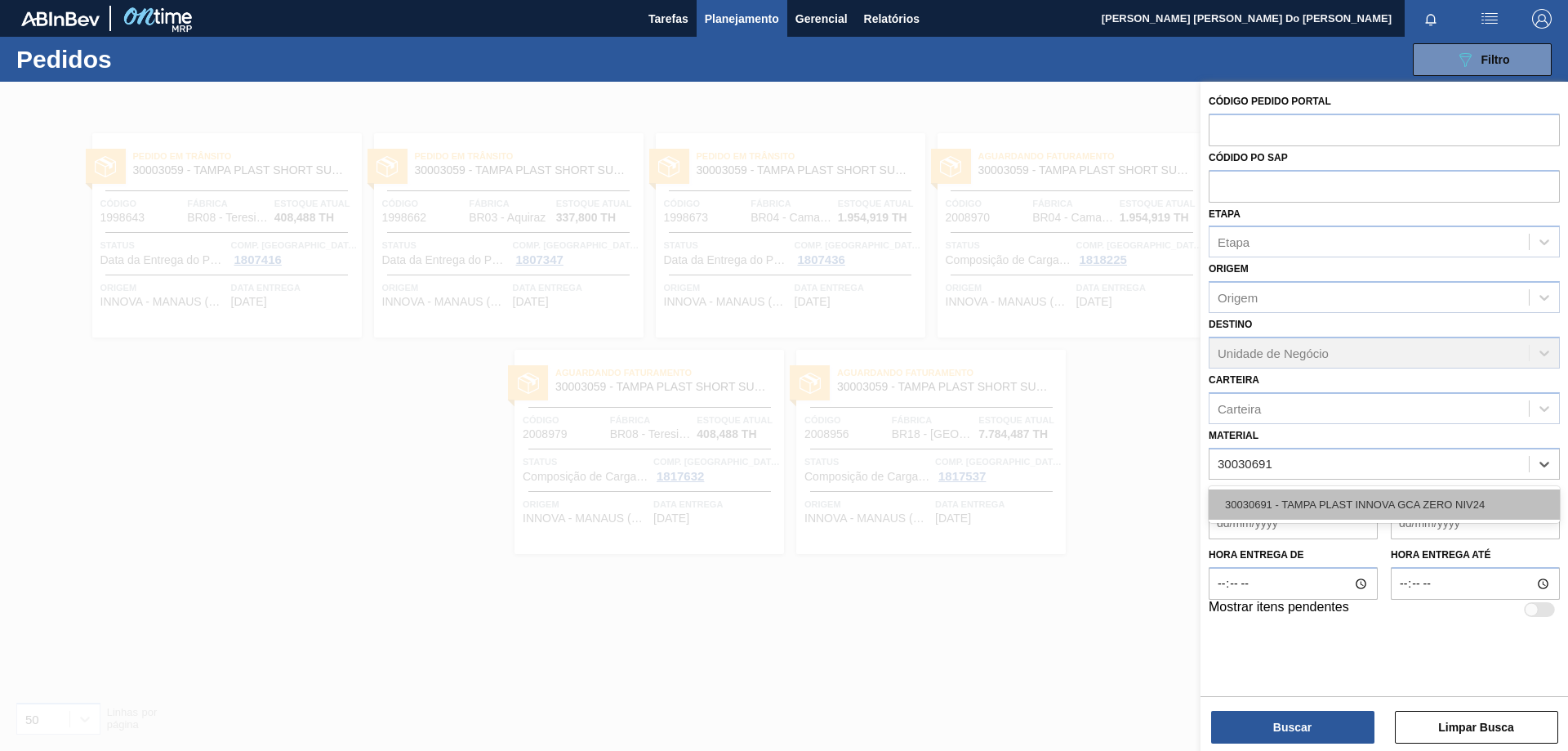
click at [1358, 515] on div "30030691 - TAMPA PLAST INNOVA GCA ZERO NIV24" at bounding box center [1385, 504] width 351 height 30
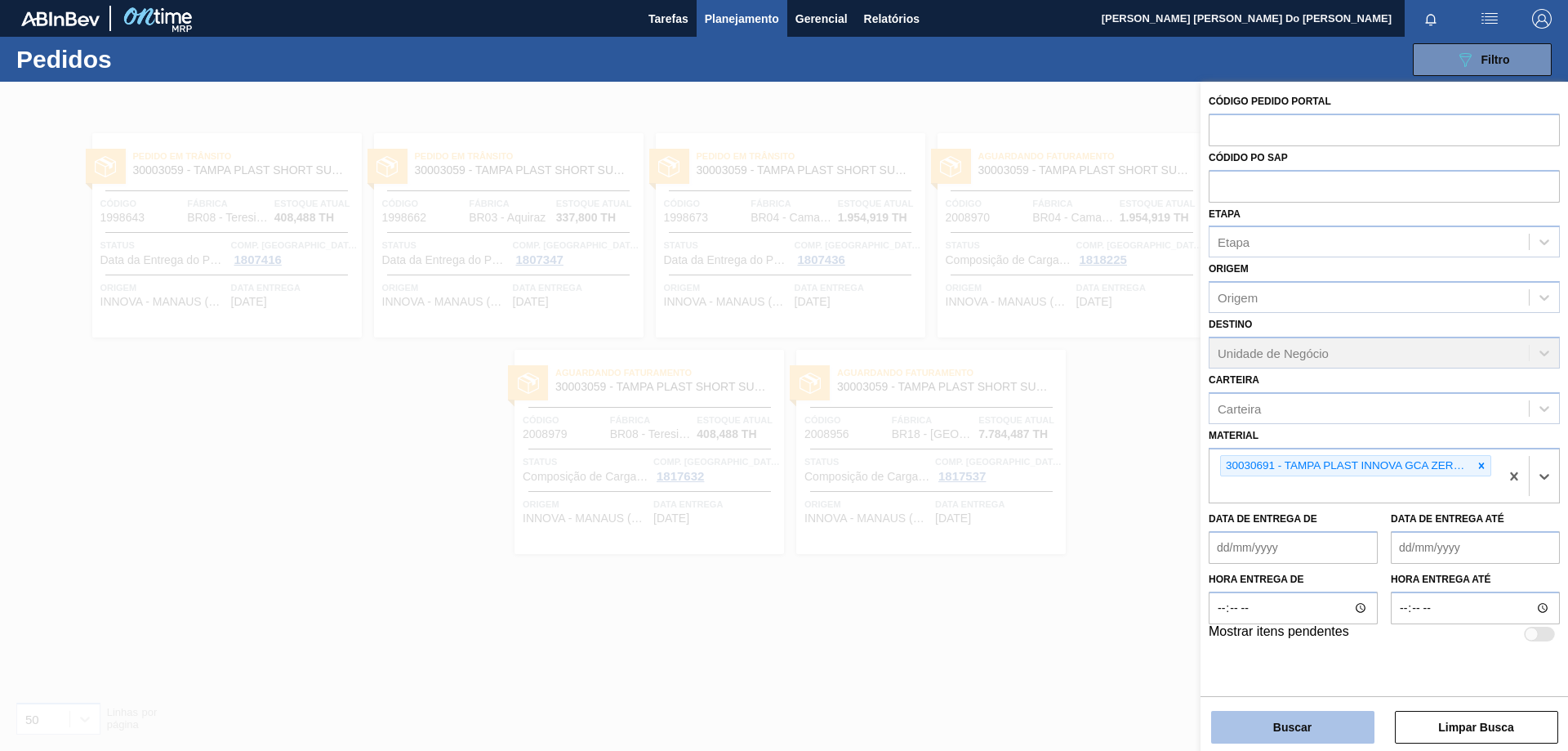
click at [1325, 727] on button "Buscar" at bounding box center [1293, 727] width 163 height 33
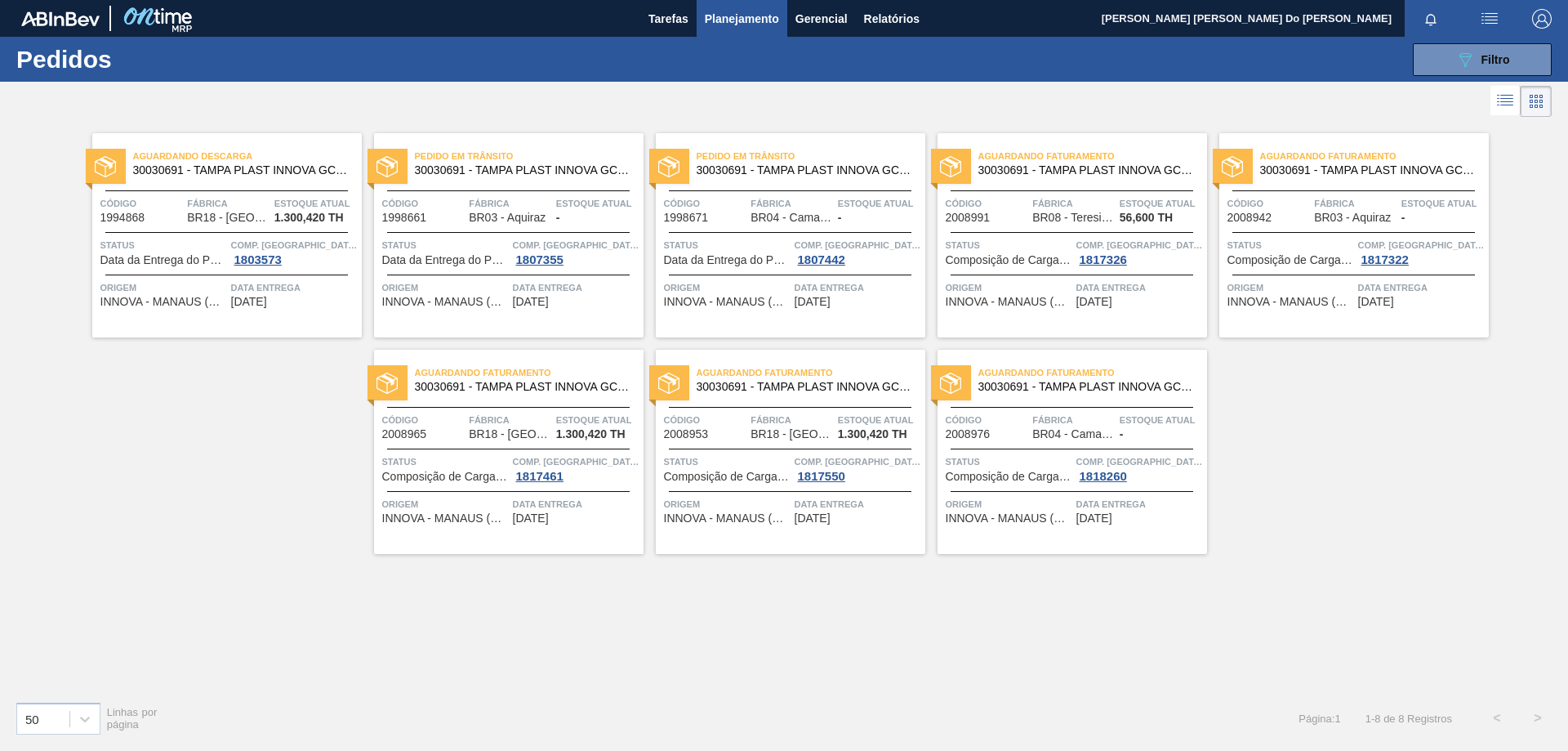
click at [595, 216] on div "Estoque atual -" at bounding box center [598, 209] width 83 height 29
